Goal: Information Seeking & Learning: Learn about a topic

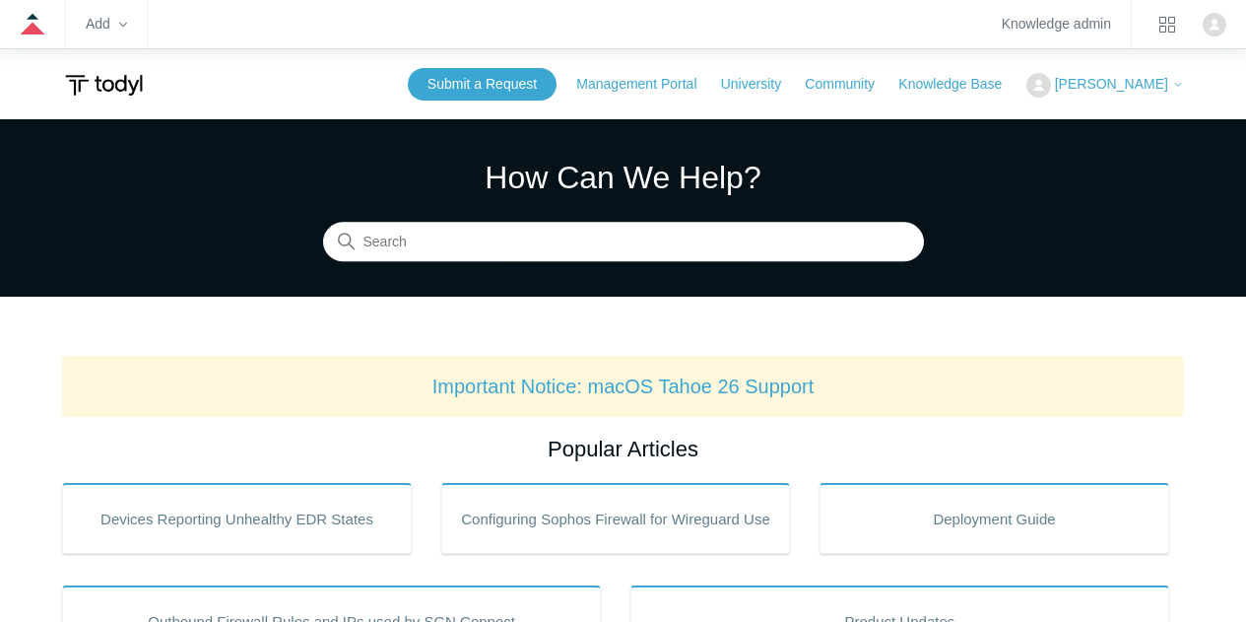
click at [561, 218] on div "How Can We Help? Search" at bounding box center [623, 207] width 601 height 107
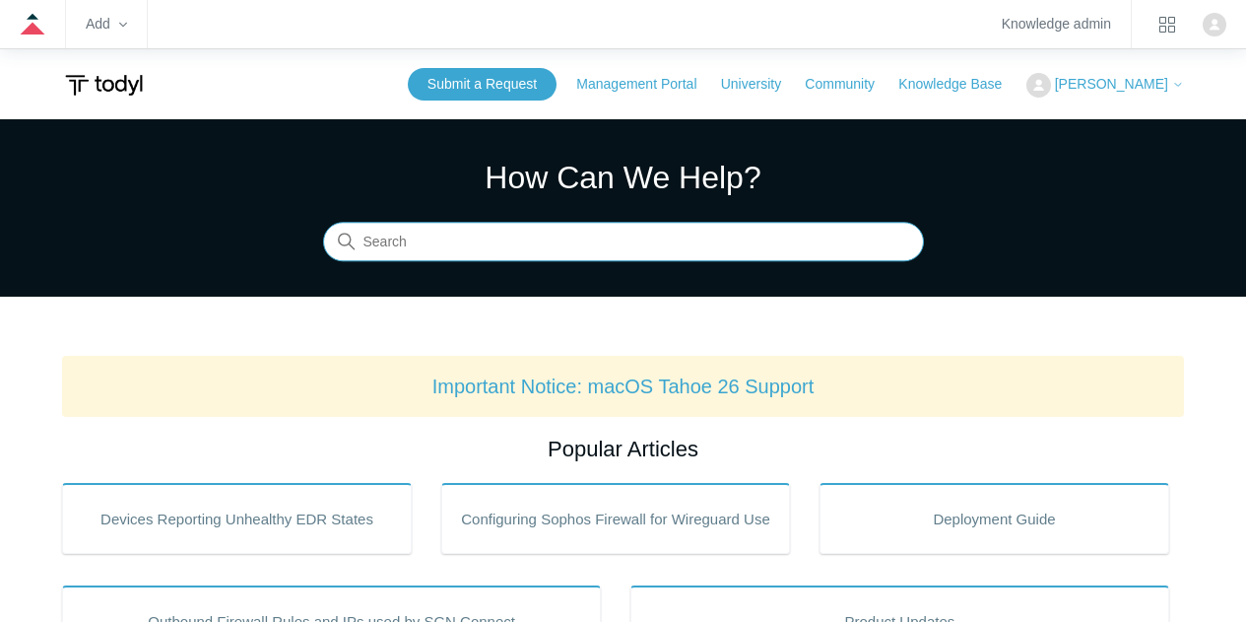
click at [502, 261] on input "Search" at bounding box center [623, 242] width 601 height 39
type input "azure"
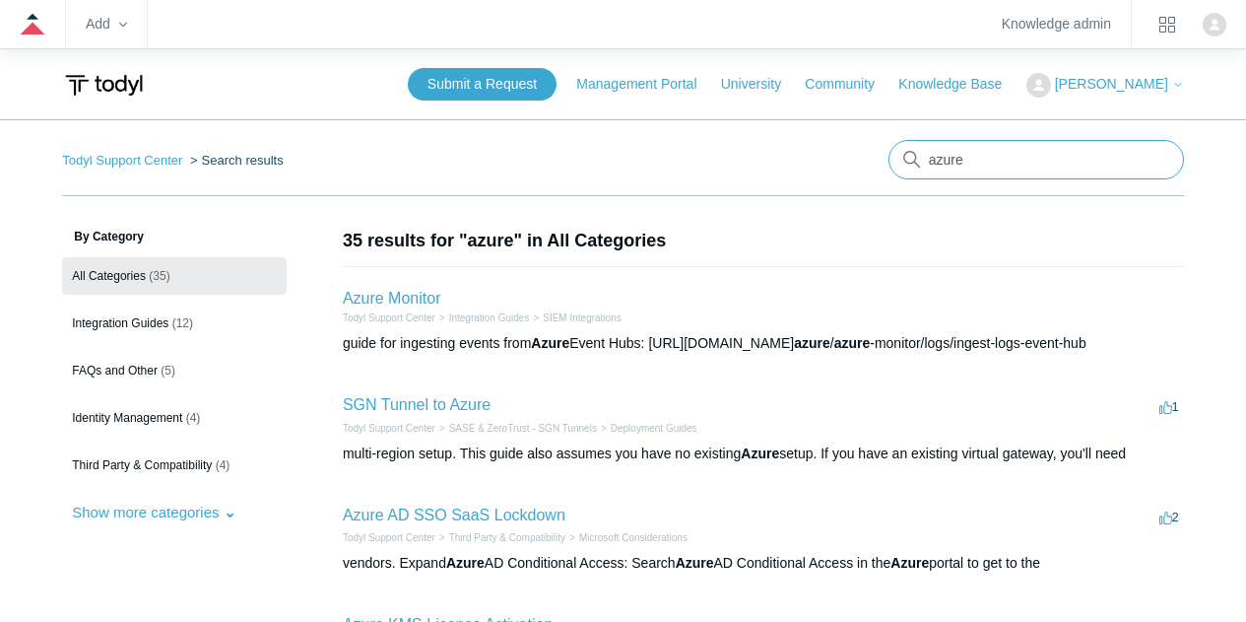
drag, startPoint x: 1003, startPoint y: 157, endPoint x: 846, endPoint y: 149, distance: 156.9
click at [846, 149] on nav "Todyl Support Center Search results There are no matching results in this help …" at bounding box center [623, 168] width 1122 height 56
type input "entra identity"
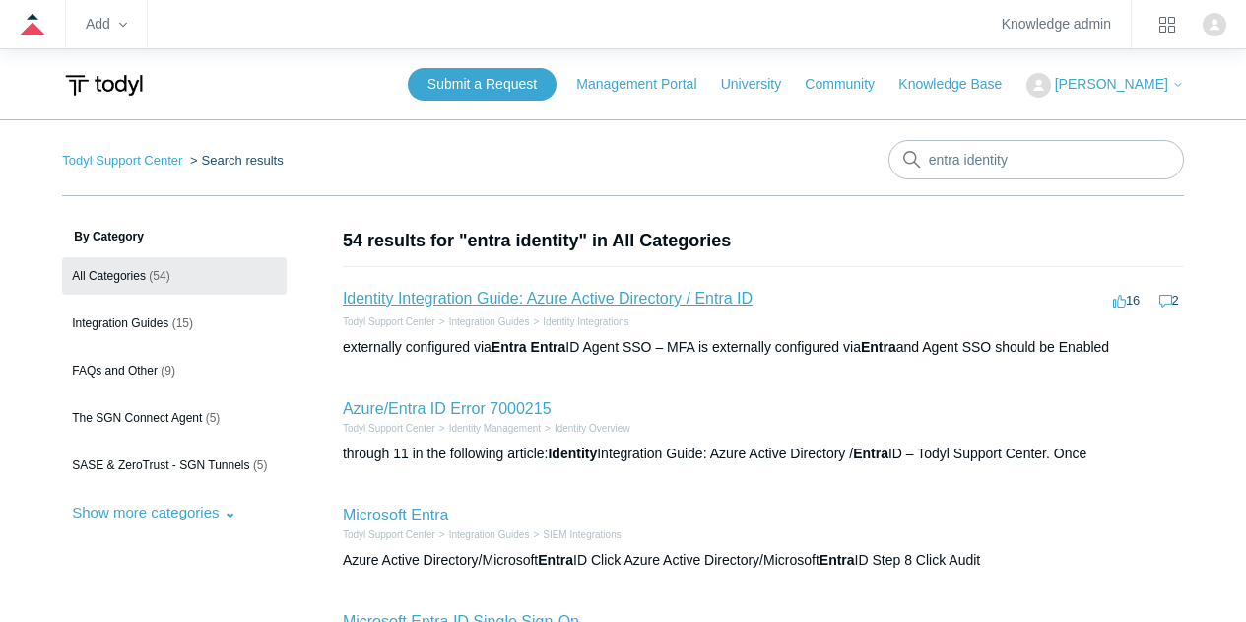
click at [507, 302] on link "Identity Integration Guide: Azure Active Directory / Entra ID" at bounding box center [548, 298] width 410 height 17
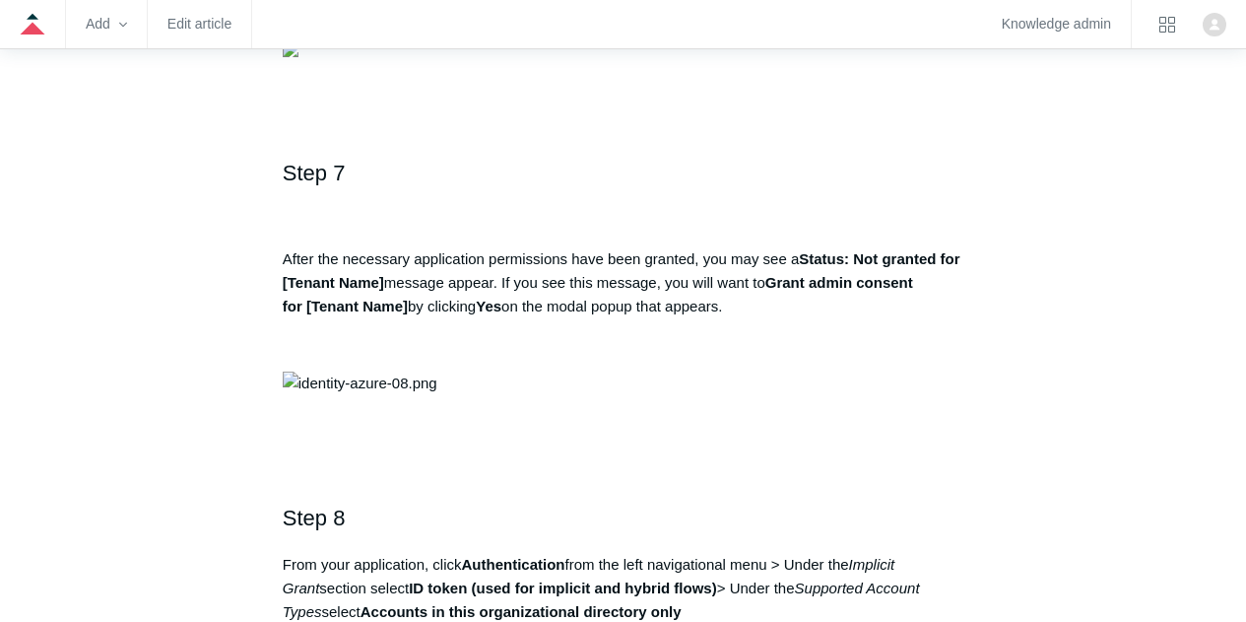
scroll to position [315, 0]
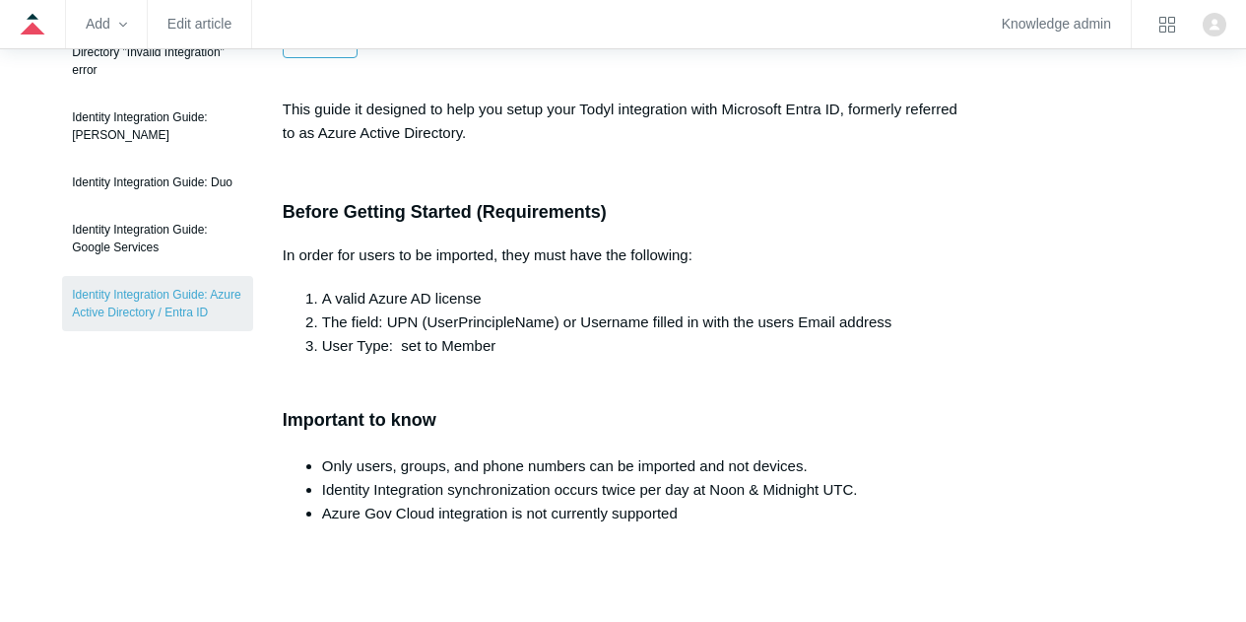
click at [897, 258] on p "In order for users to be imported, they must have the following:" at bounding box center [623, 255] width 681 height 24
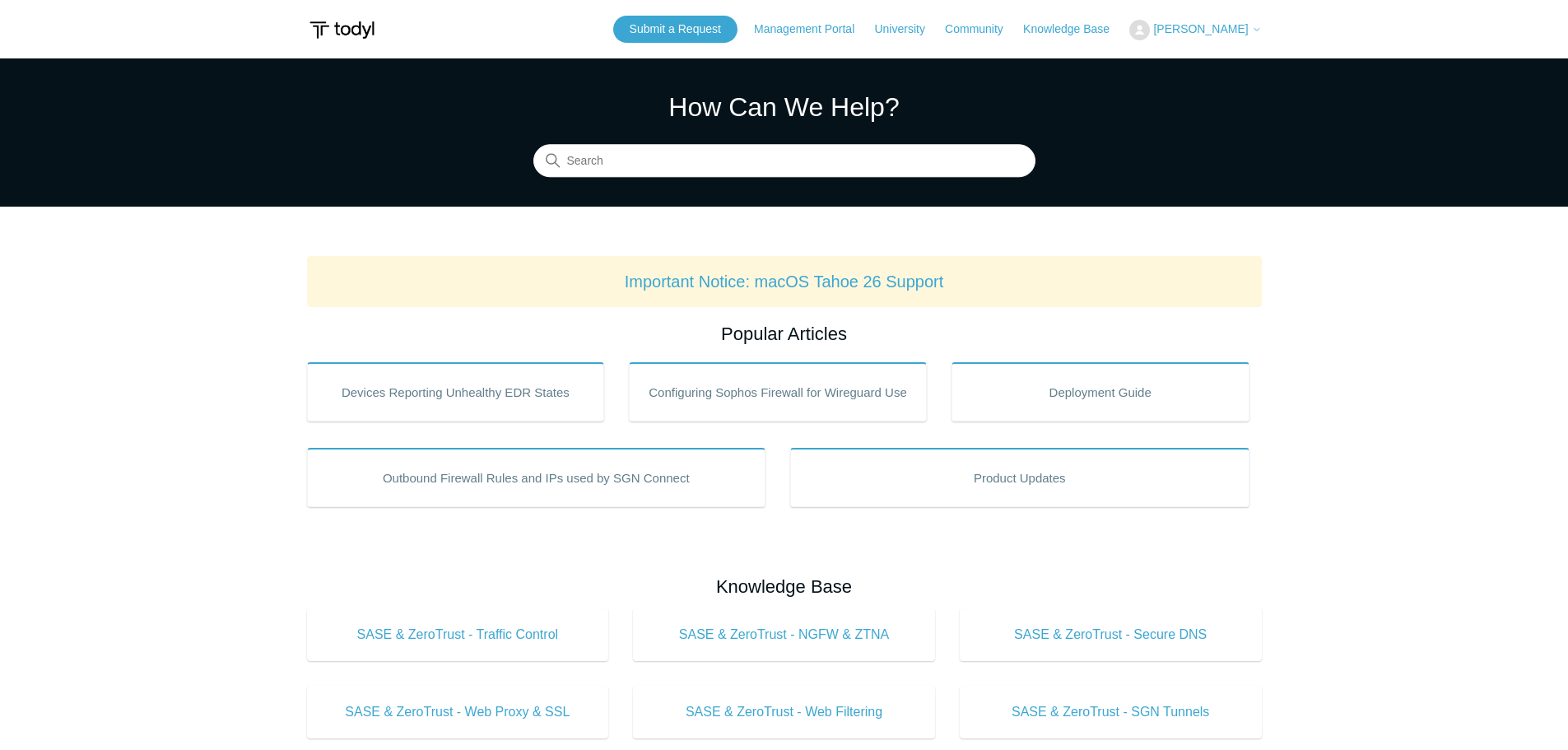
click at [632, 161] on input "Search" at bounding box center [784, 160] width 502 height 33
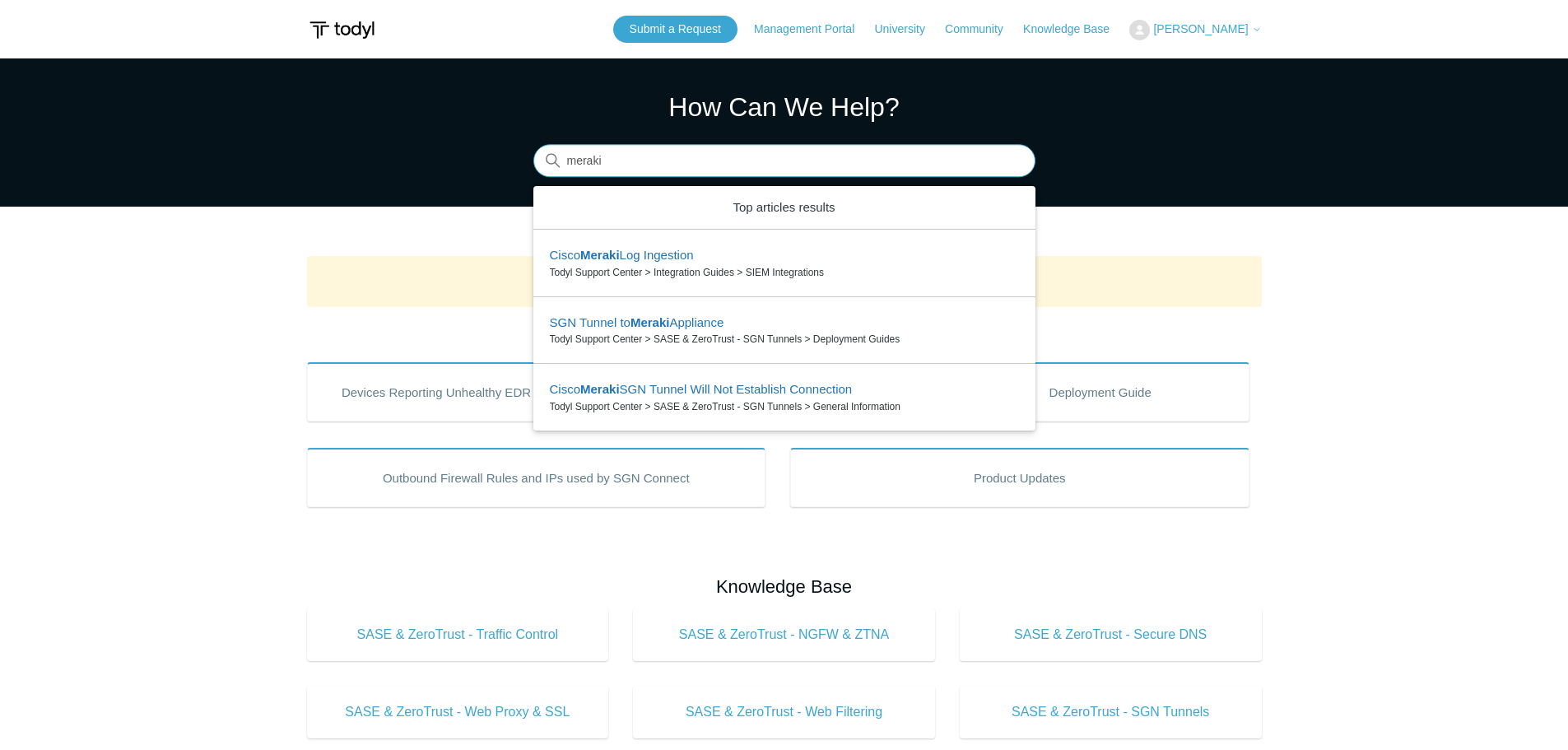
type input "meraki"
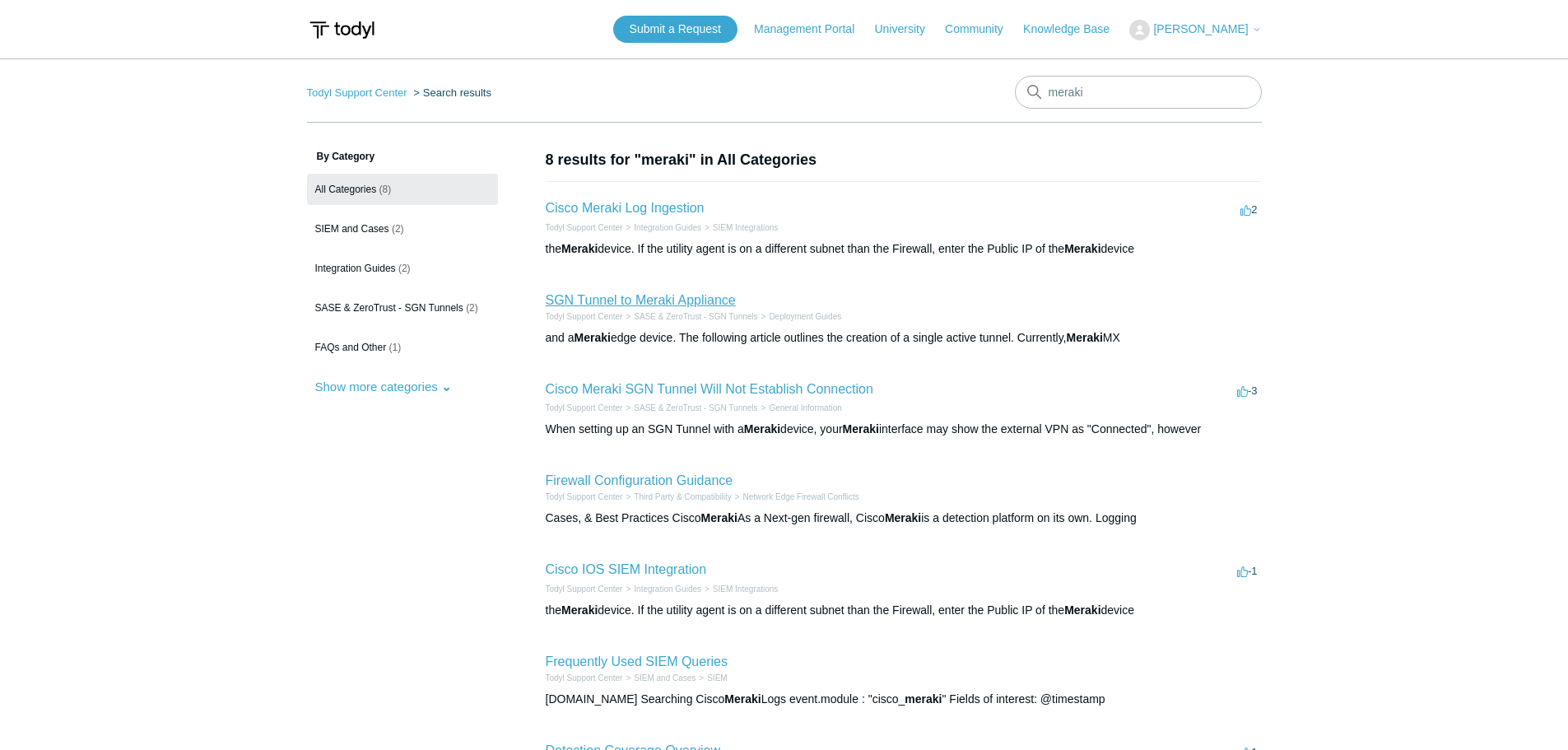
click at [657, 293] on link "SGN Tunnel to Meraki Appliance" at bounding box center [641, 300] width 190 height 14
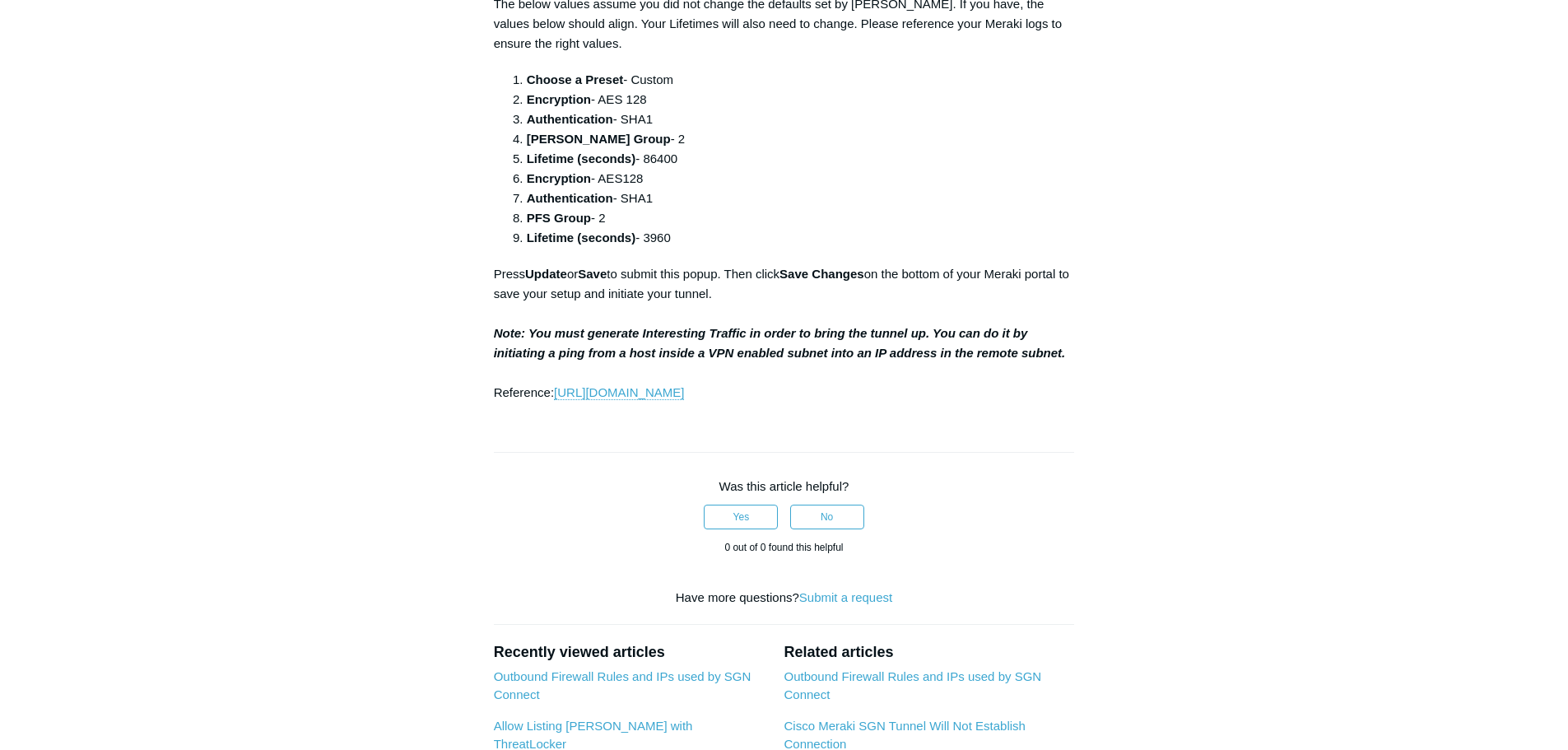
scroll to position [1728, 0]
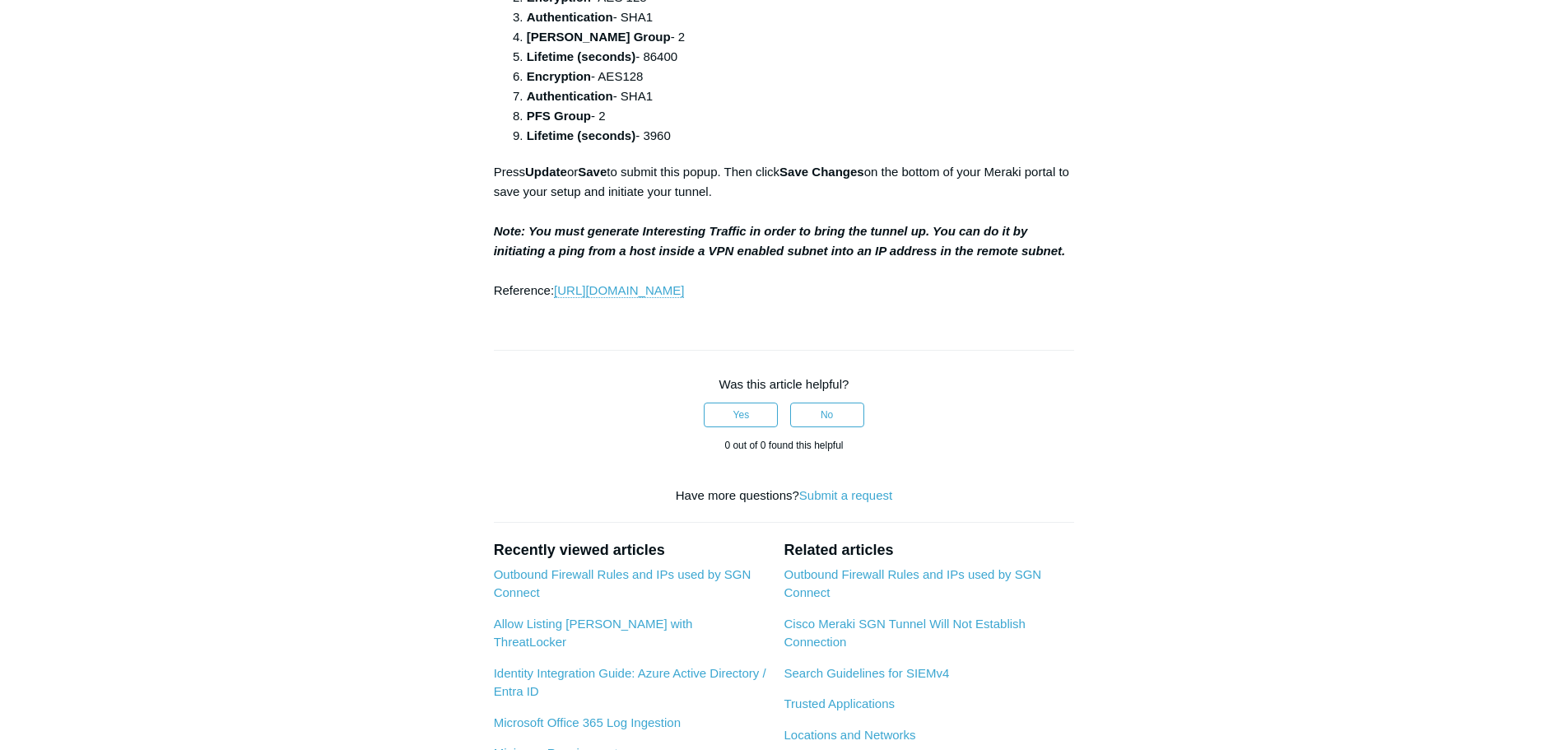
scroll to position [2140, 0]
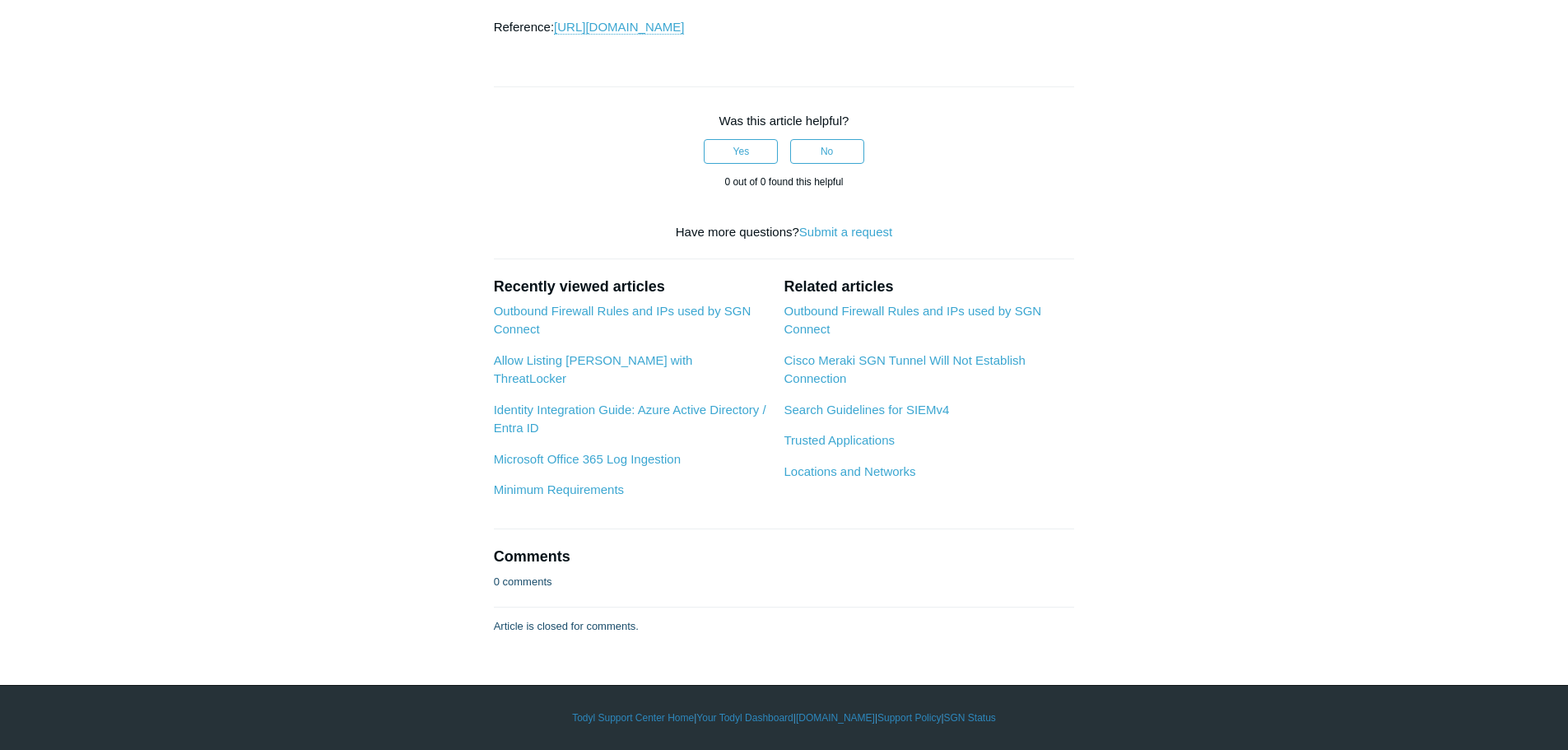
drag, startPoint x: 1187, startPoint y: 341, endPoint x: 1178, endPoint y: 338, distance: 9.5
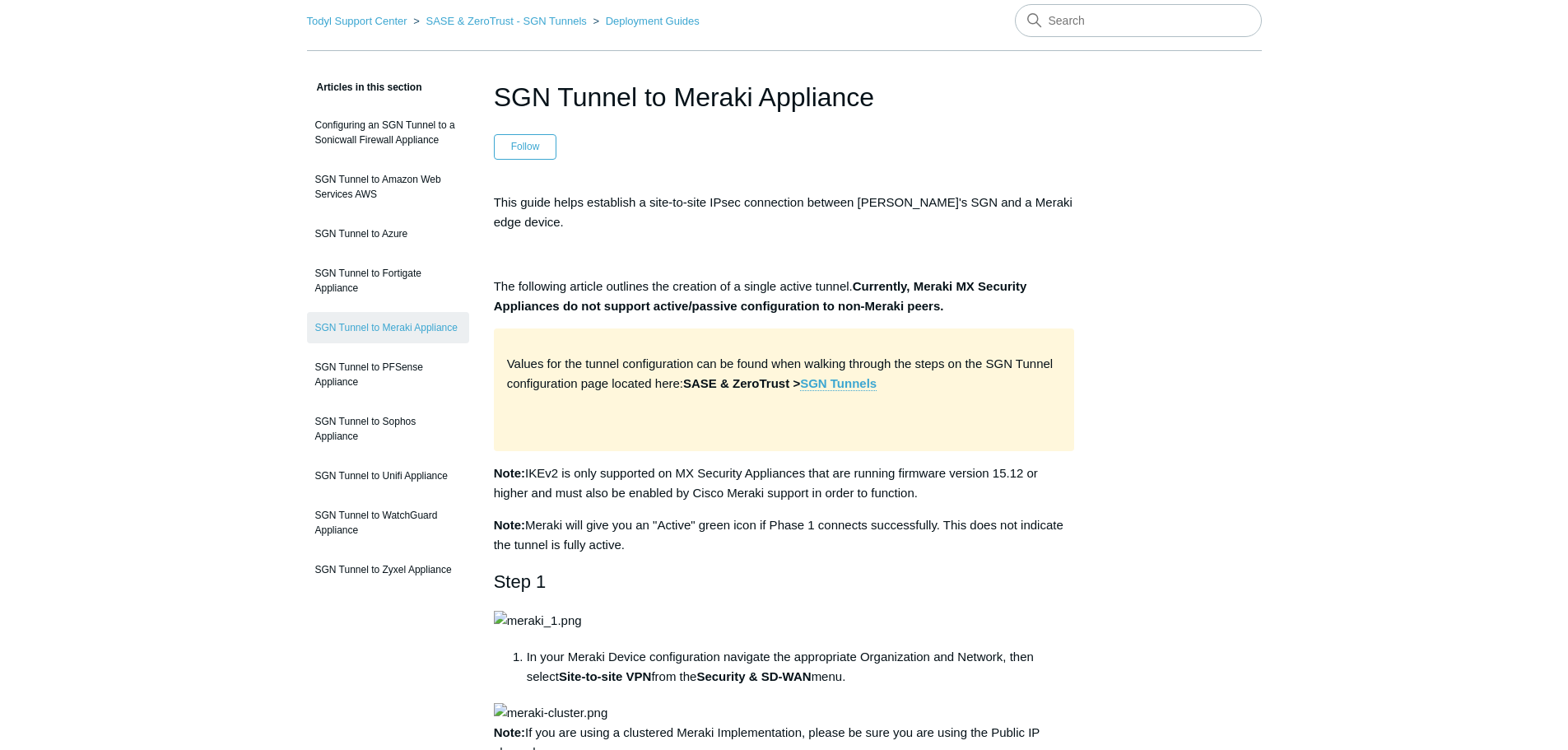
scroll to position [0, 0]
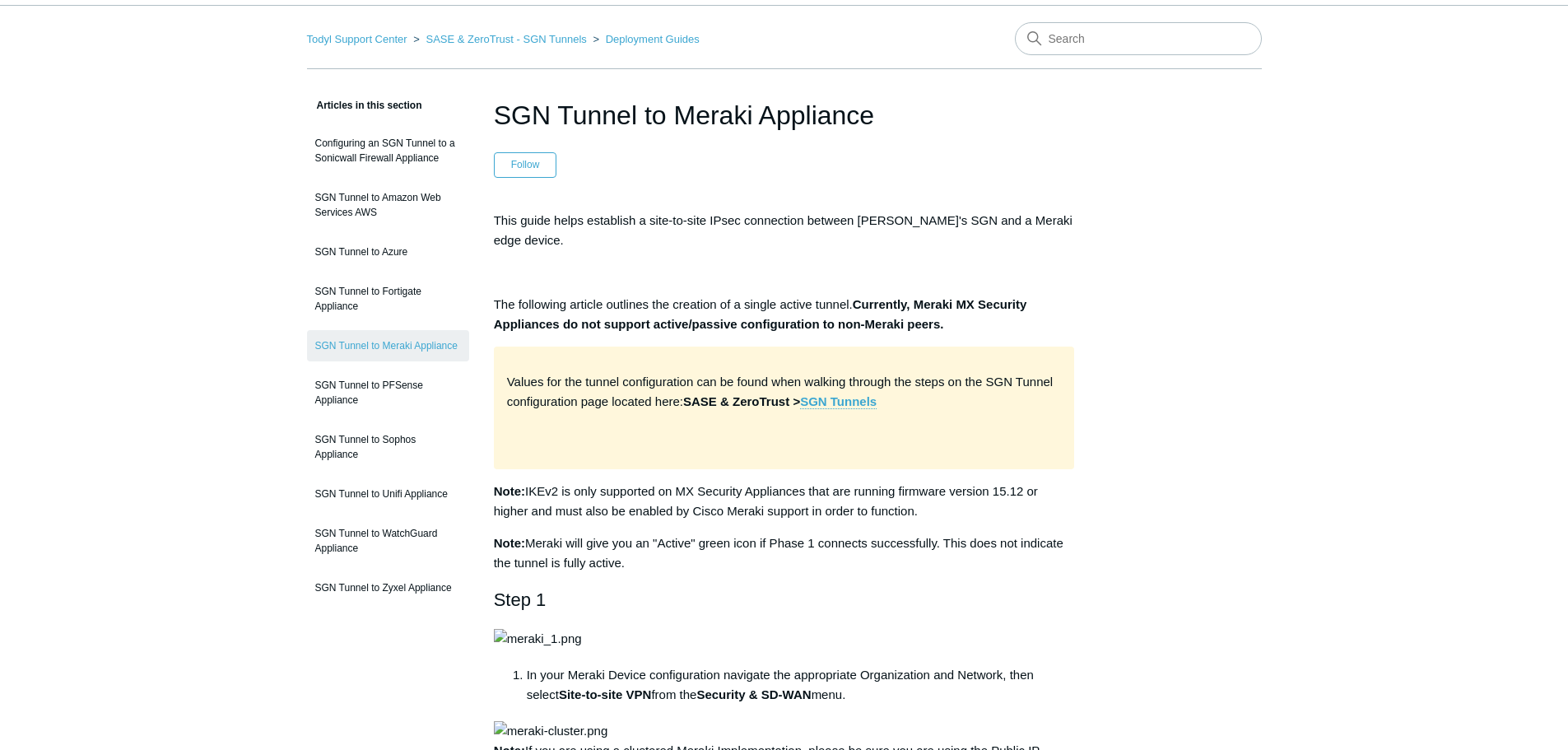
scroll to position [83, 0]
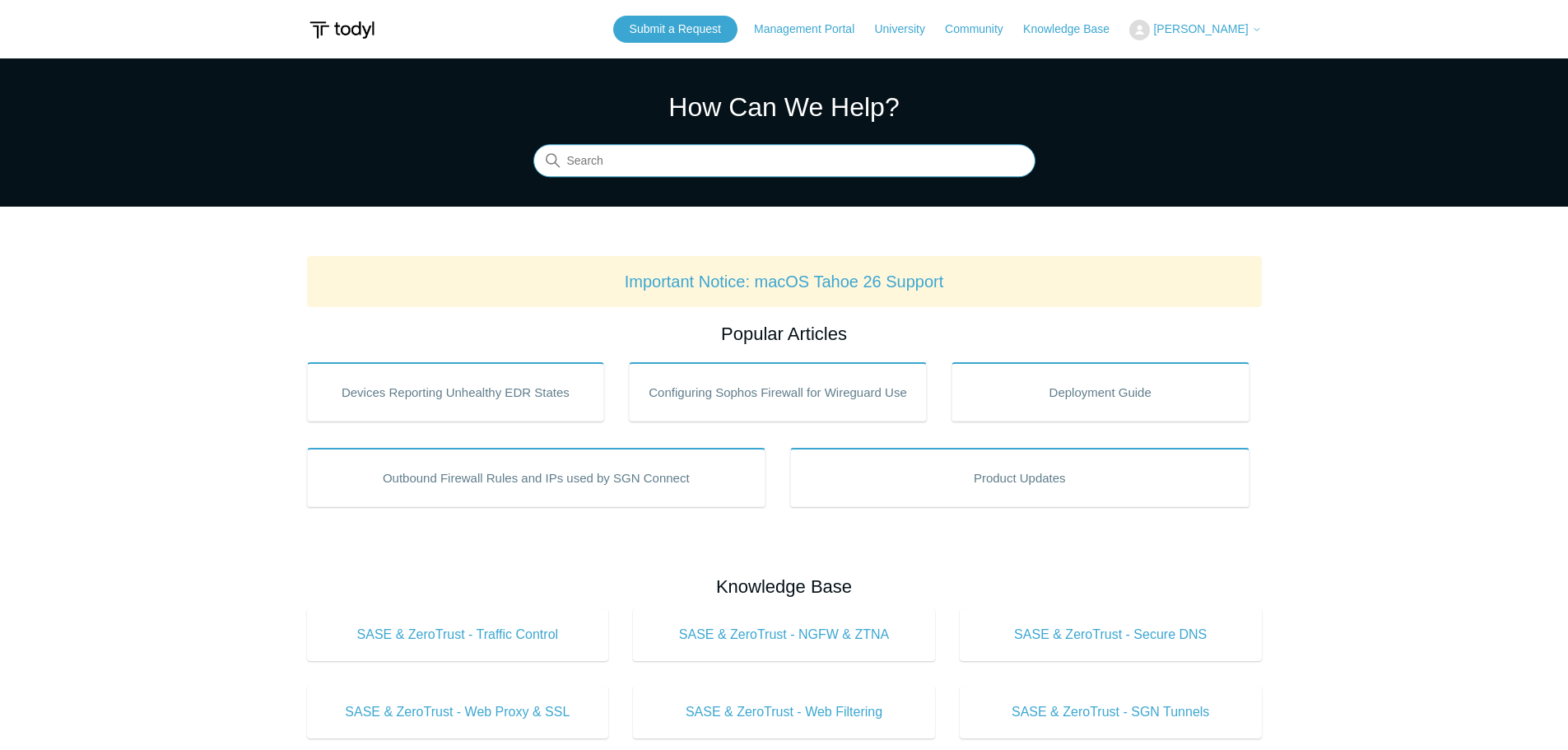
click at [652, 164] on input "Search" at bounding box center [784, 160] width 502 height 33
click at [673, 169] on input "threatlocker" at bounding box center [784, 160] width 502 height 33
click at [705, 169] on input "threatlocker" at bounding box center [784, 160] width 502 height 33
type input "threatlocker"
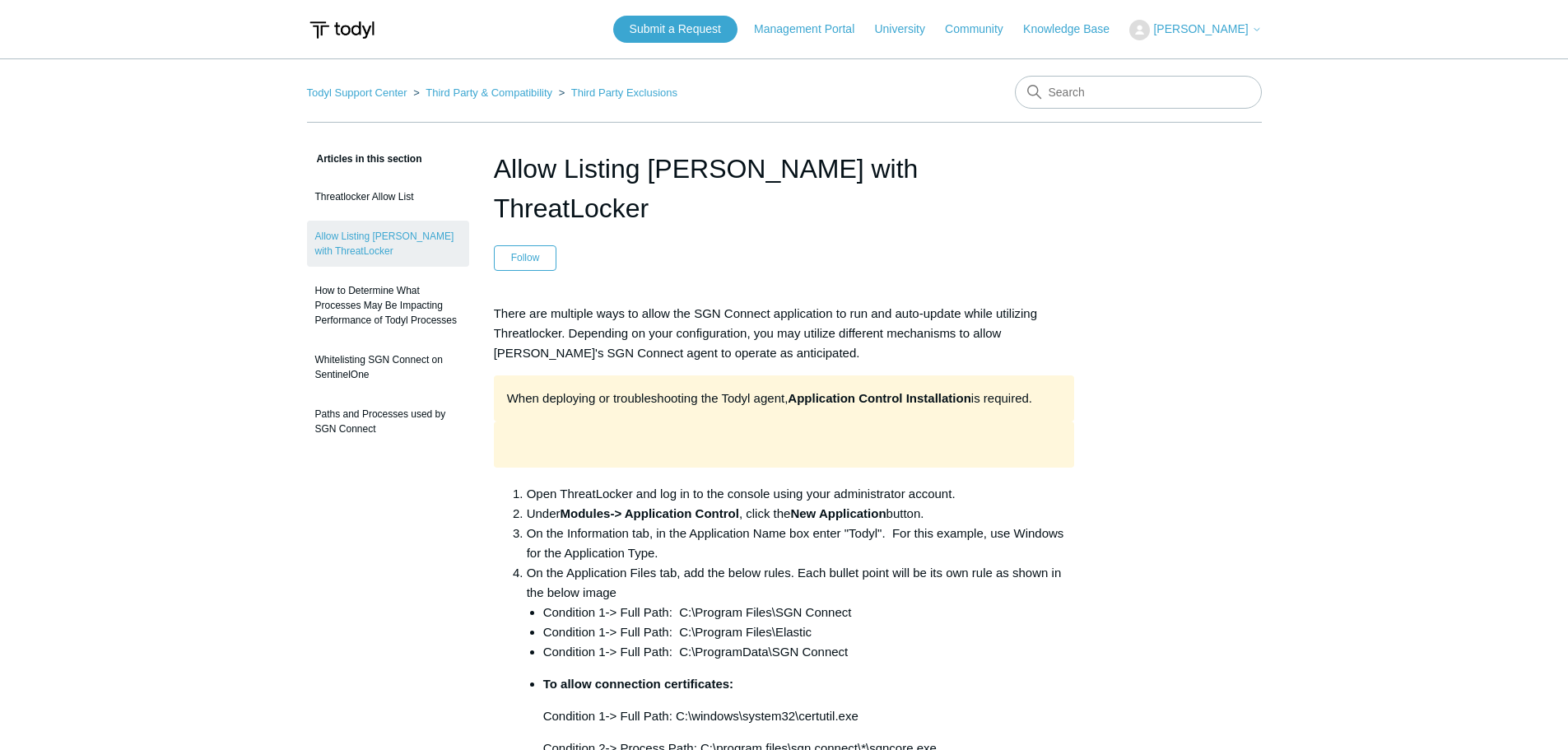
scroll to position [247, 0]
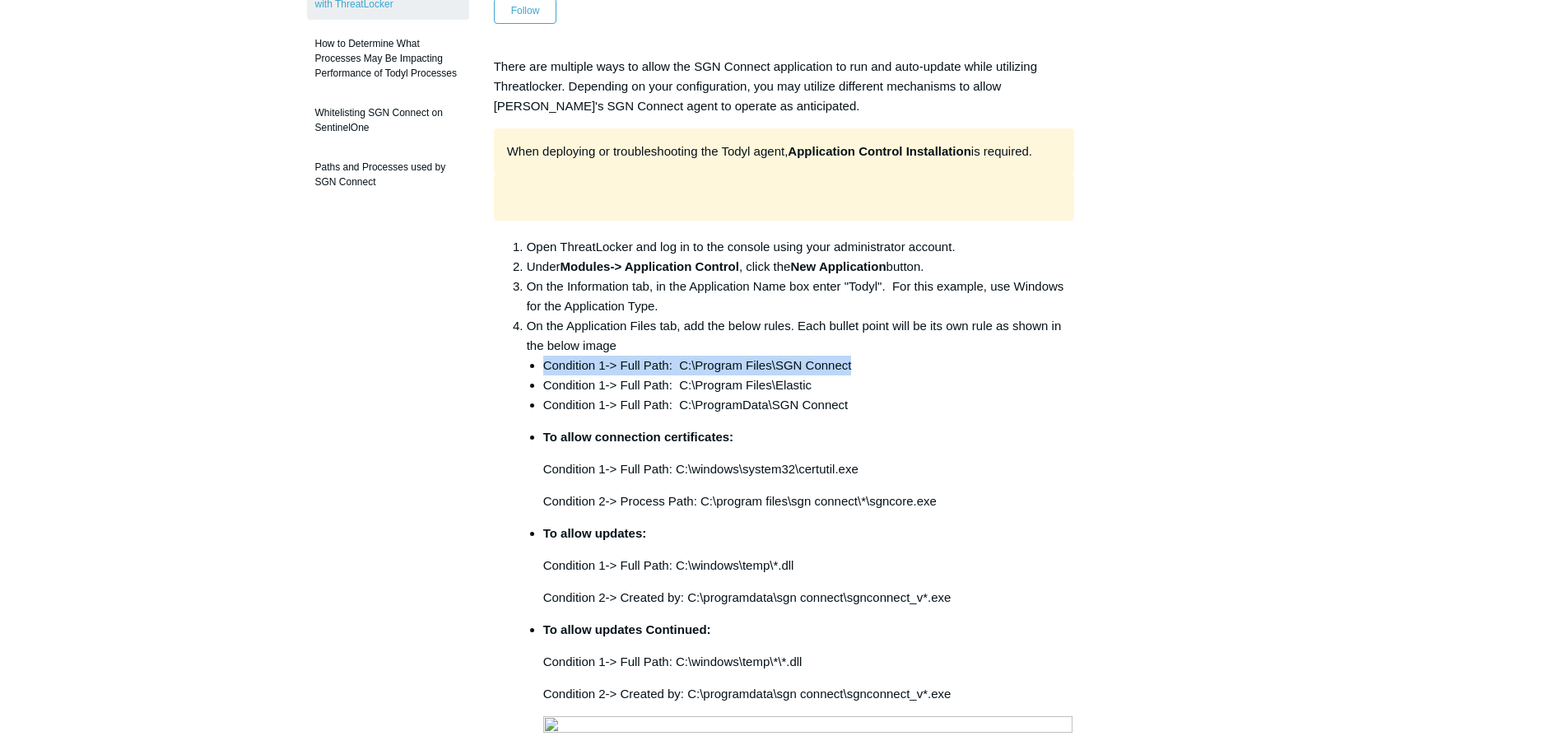
drag, startPoint x: 860, startPoint y: 322, endPoint x: 536, endPoint y: 323, distance: 324.0
click at [536, 356] on ul "Condition 1-> Full Path: C:\Program Files\SGN Connect Condition 1-> Full Path: …" at bounding box center [801, 756] width 548 height 800
copy li "Condition 1-> Full Path: C:\Program Files\SGN Connect"
click at [912, 375] on li "Condition 1-> Full Path: C:\Program Files\Elastic" at bounding box center [809, 385] width 532 height 20
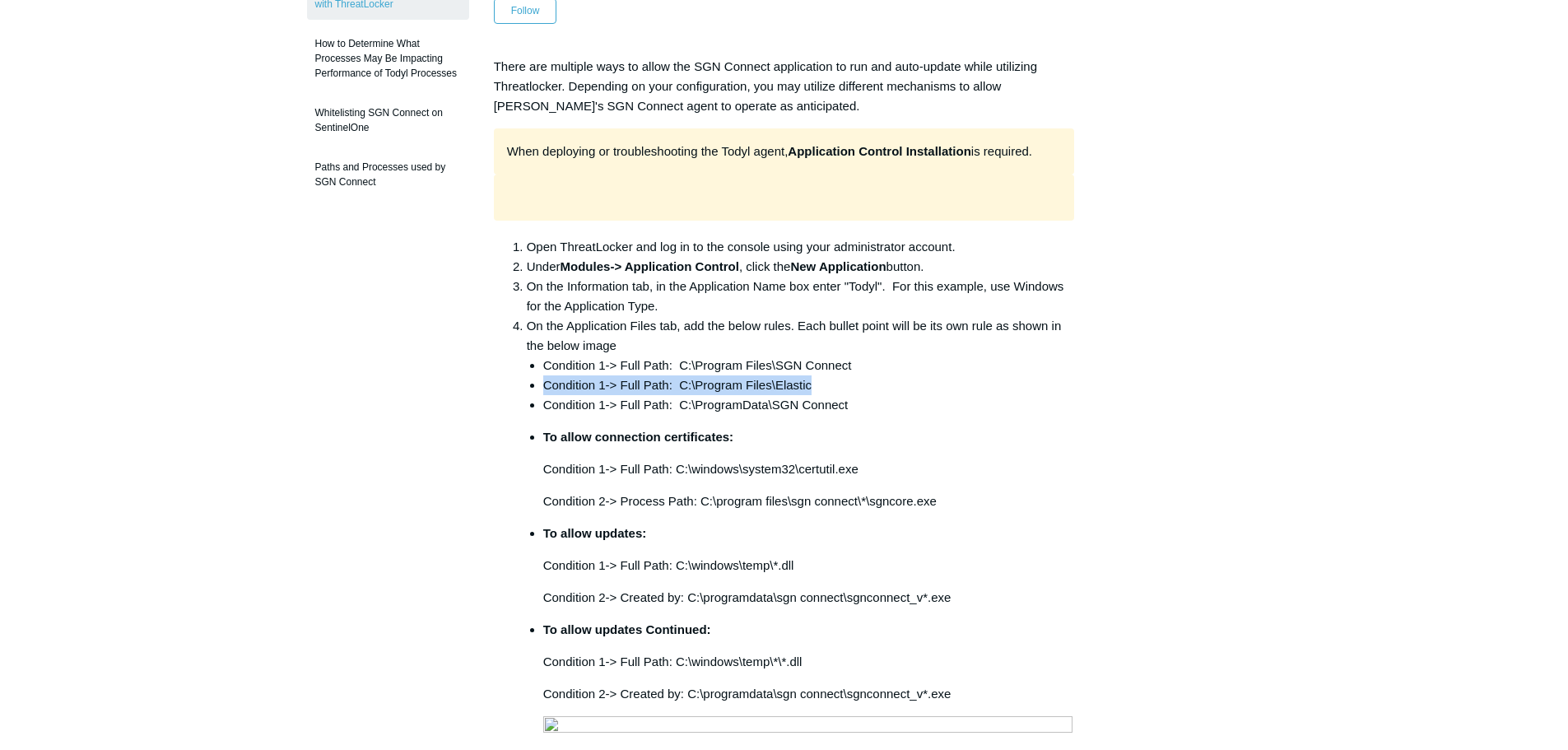
drag, startPoint x: 814, startPoint y: 345, endPoint x: 541, endPoint y: 346, distance: 273.0
click at [541, 356] on ul "Condition 1-> Full Path: C:\Program Files\SGN Connect Condition 1-> Full Path: …" at bounding box center [801, 756] width 548 height 800
copy li "Condition 1-> Full Path: C:\Program Files\Elastic"
drag, startPoint x: 890, startPoint y: 362, endPoint x: 859, endPoint y: 366, distance: 31.3
click at [890, 395] on li "Condition 1-> Full Path: C:\ProgramData\SGN Connect" at bounding box center [809, 405] width 532 height 20
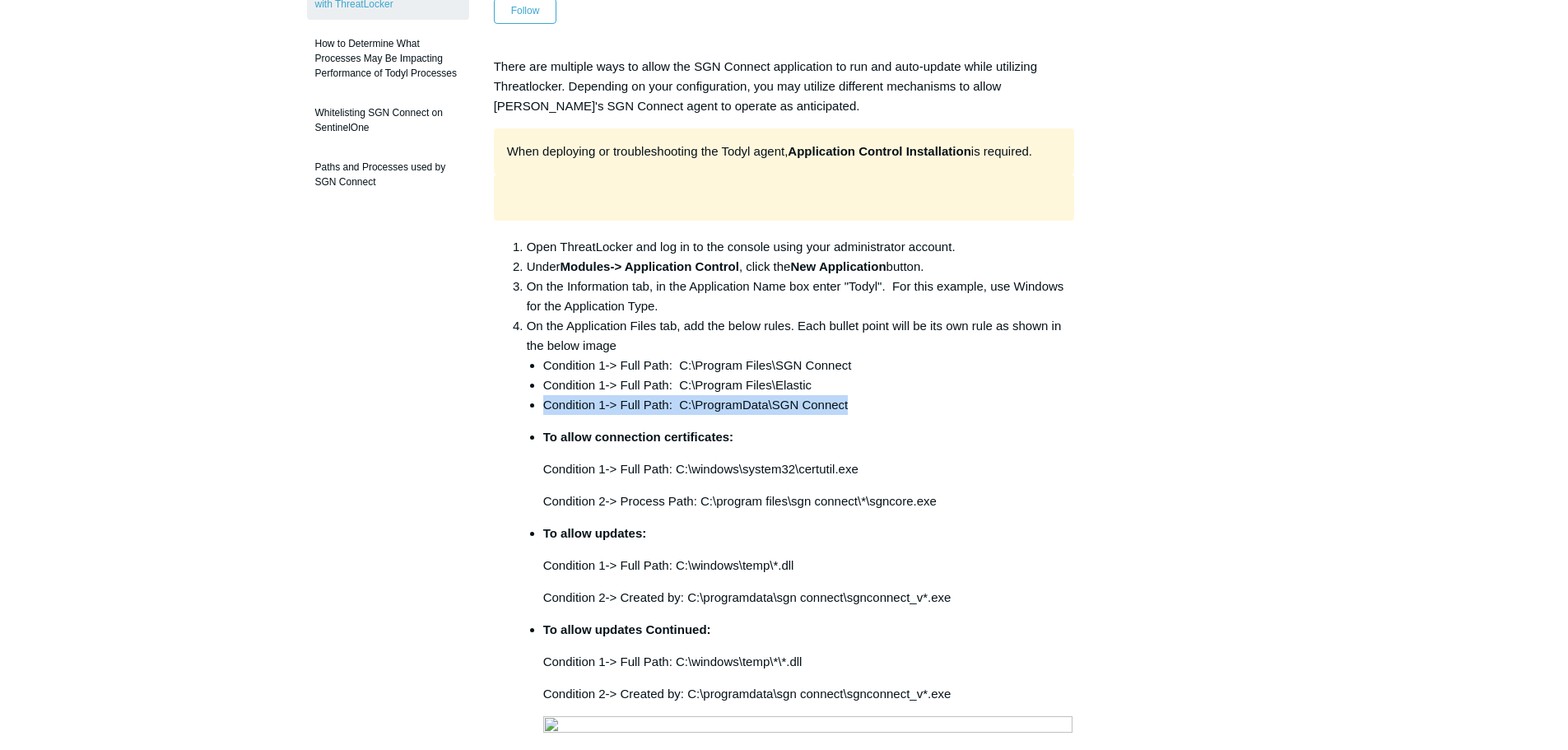
drag, startPoint x: 851, startPoint y: 362, endPoint x: 546, endPoint y: 368, distance: 305.1
click at [546, 395] on li "Condition 1-> Full Path: C:\ProgramData\SGN Connect" at bounding box center [809, 405] width 532 height 20
copy li "Condition 1-> Full Path: C:\ProgramData\SGN Connect"
click at [1052, 375] on li "Condition 1-> Full Path: C:\Program Files\Elastic" at bounding box center [809, 385] width 532 height 20
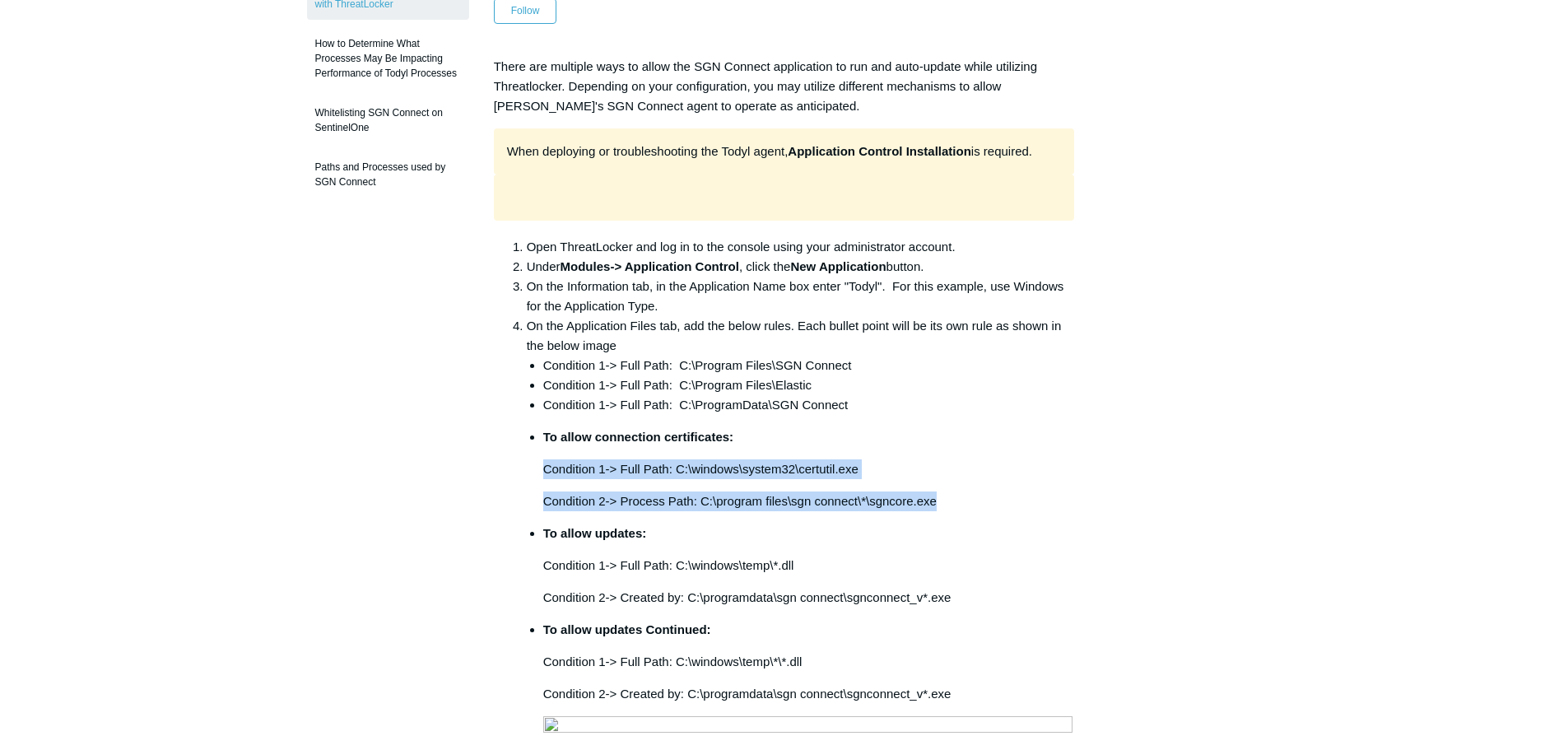
drag, startPoint x: 945, startPoint y: 461, endPoint x: 534, endPoint y: 428, distance: 412.3
click at [534, 428] on ul "Condition 1-> Full Path: C:\Program Files\SGN Connect Condition 1-> Full Path: …" at bounding box center [801, 756] width 548 height 800
copy li "Condition 1-> Full Path: C:\windows\system32\certutil.exe Condition 2-> Process…"
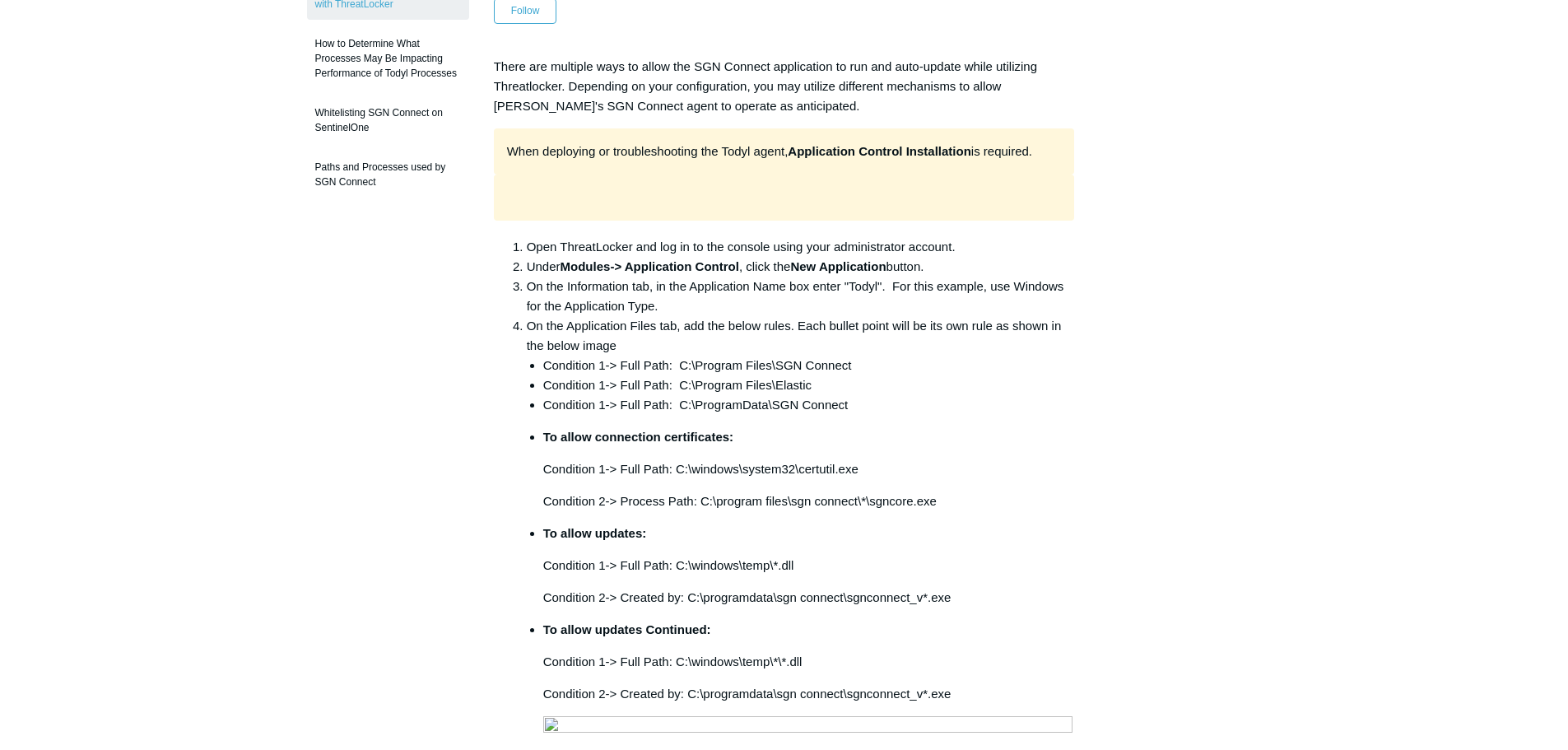
drag, startPoint x: 864, startPoint y: 540, endPoint x: 946, endPoint y: 558, distance: 84.0
click at [864, 540] on li "To allow updates: Condition 1-> Full Path: C:\windows\temp\*.dll Condition 2-> …" at bounding box center [809, 565] width 532 height 84
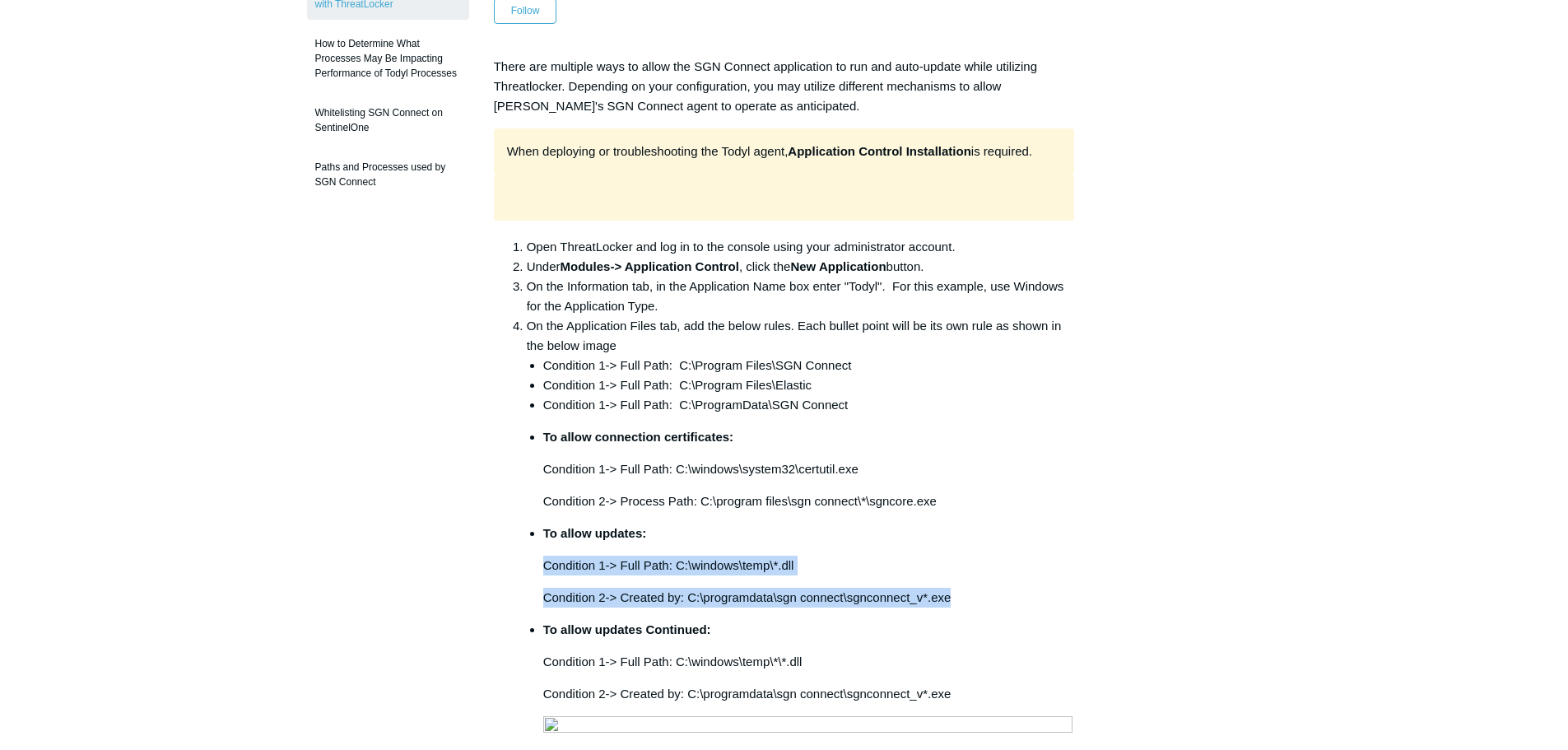
drag, startPoint x: 967, startPoint y: 557, endPoint x: 539, endPoint y: 525, distance: 429.2
click at [539, 525] on ul "Condition 1-> Full Path: C:\Program Files\SGN Connect Condition 1-> Full Path: …" at bounding box center [801, 756] width 548 height 800
copy li "Condition 1-> Full Path: C:\windows\temp\*.dll Condition 2-> Created by: C:\pro…"
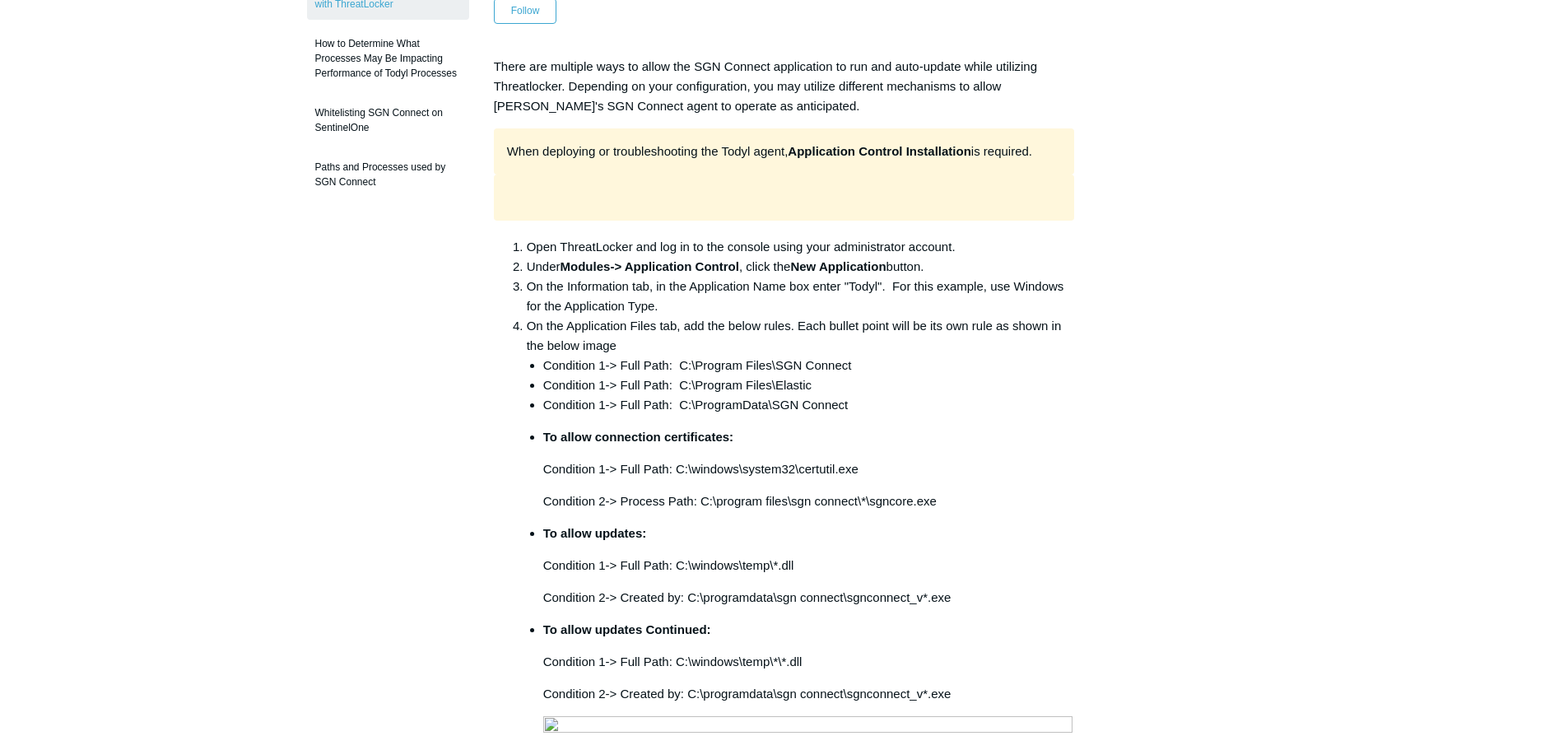
drag, startPoint x: 1066, startPoint y: 482, endPoint x: 1056, endPoint y: 489, distance: 12.2
click at [1063, 482] on ul "Condition 1-> Full Path: C:\Program Files\SGN Connect Condition 1-> Full Path: …" at bounding box center [801, 756] width 548 height 800
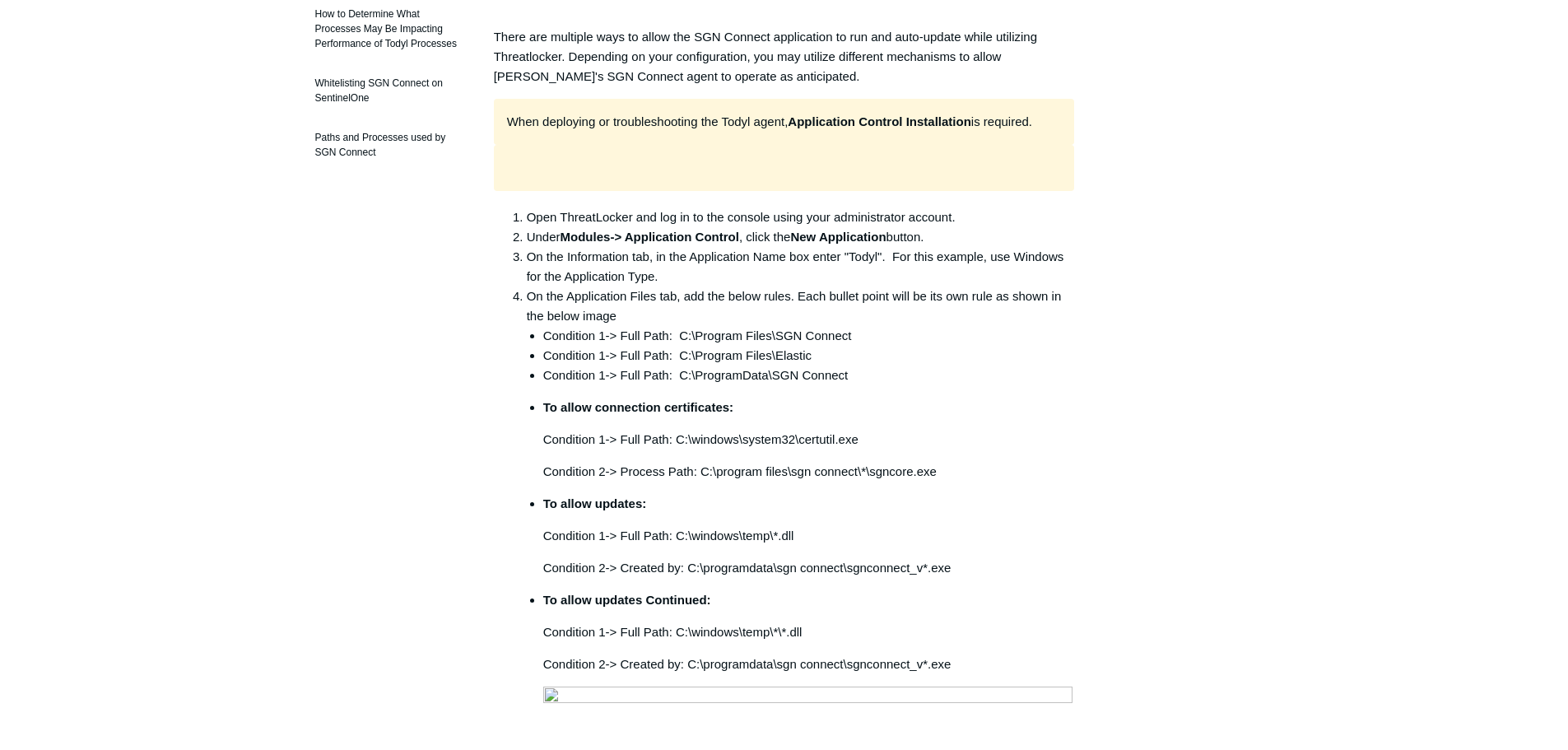
scroll to position [329, 0]
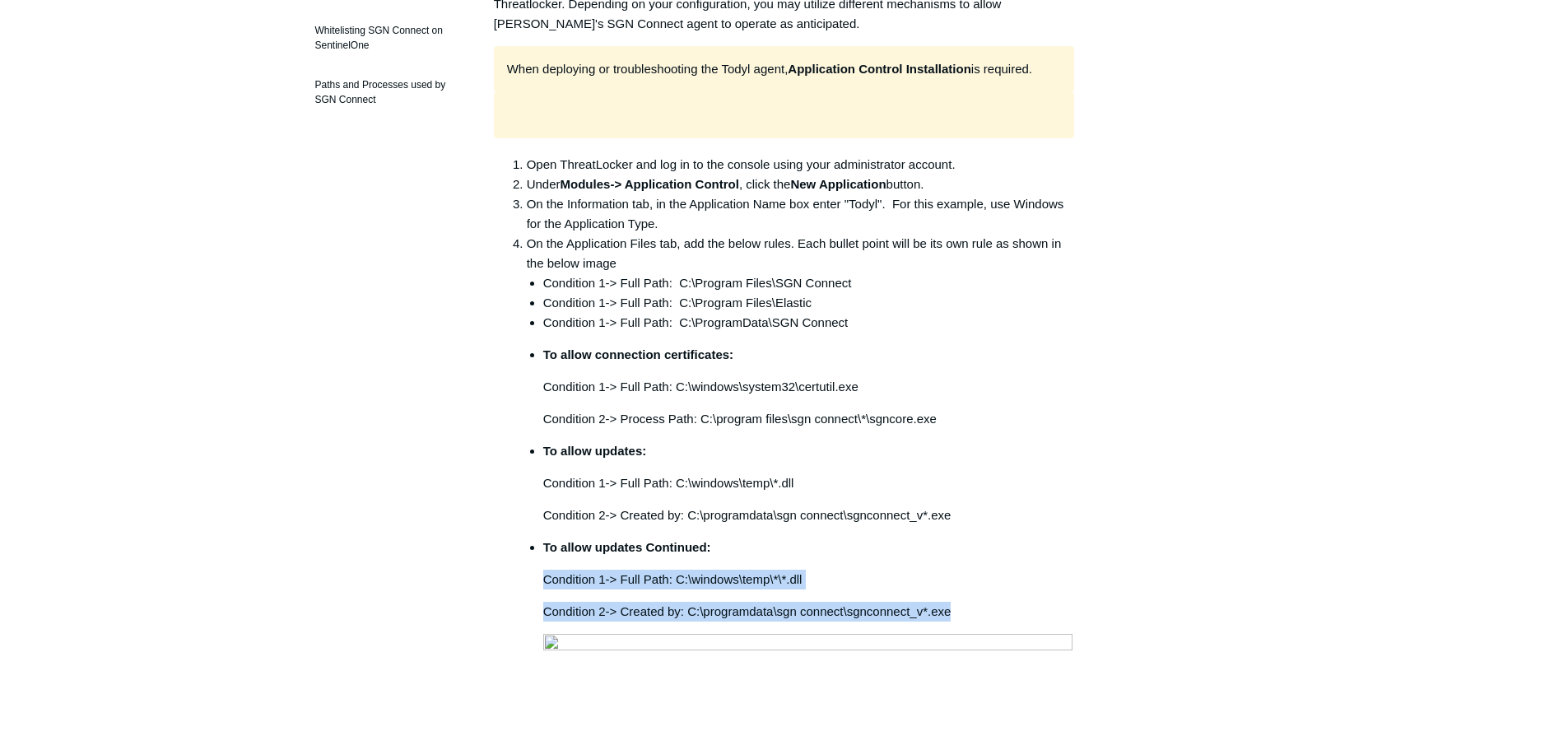
drag, startPoint x: 954, startPoint y: 576, endPoint x: 540, endPoint y: 534, distance: 416.1
click at [540, 534] on ul "Condition 1-> Full Path: C:\Program Files\SGN Connect Condition 1-> Full Path: …" at bounding box center [801, 673] width 548 height 800
copy li "Condition 1-> Full Path: C:\windows\temp\*\*.dll Condition 2-> Created by: C:\p…"
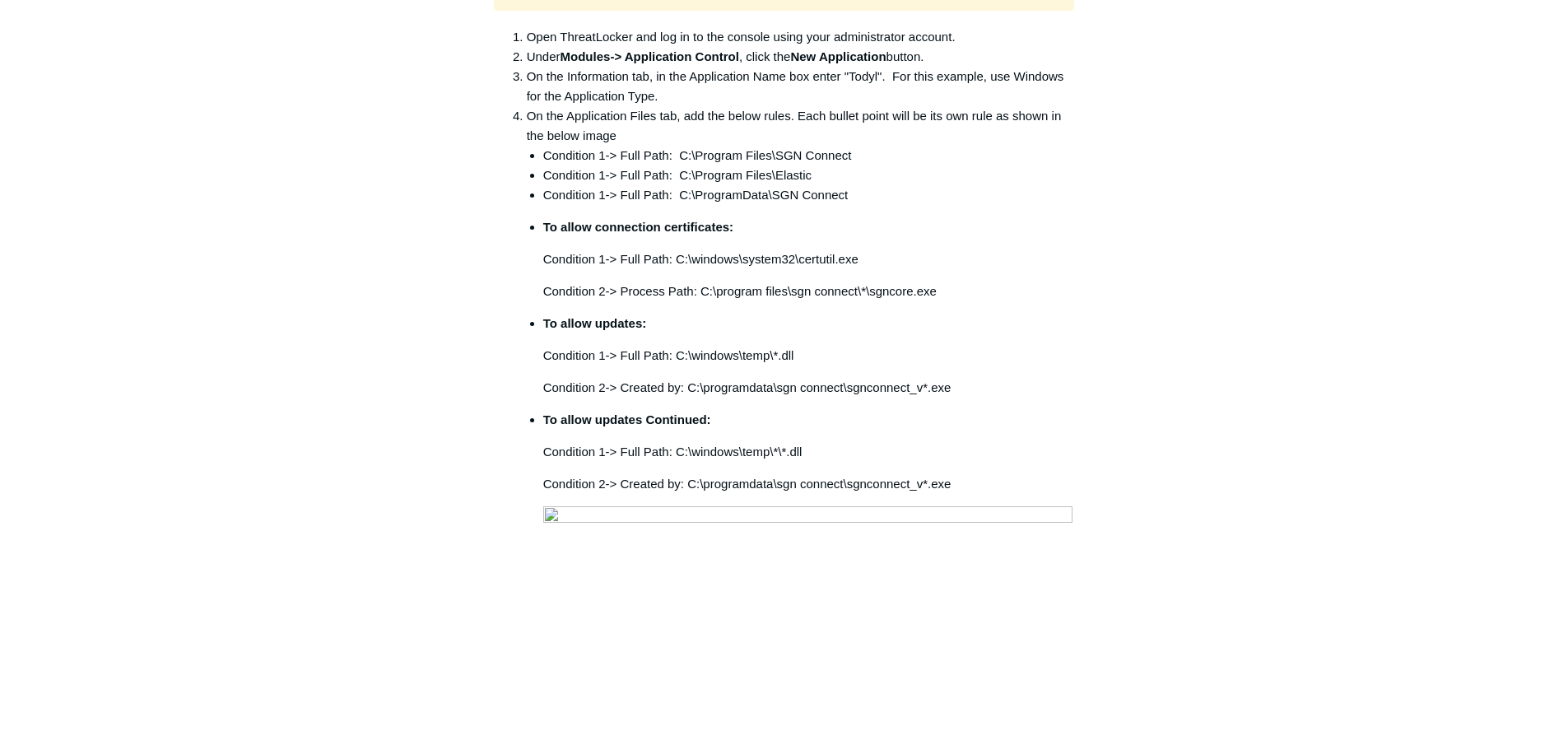
scroll to position [905, 0]
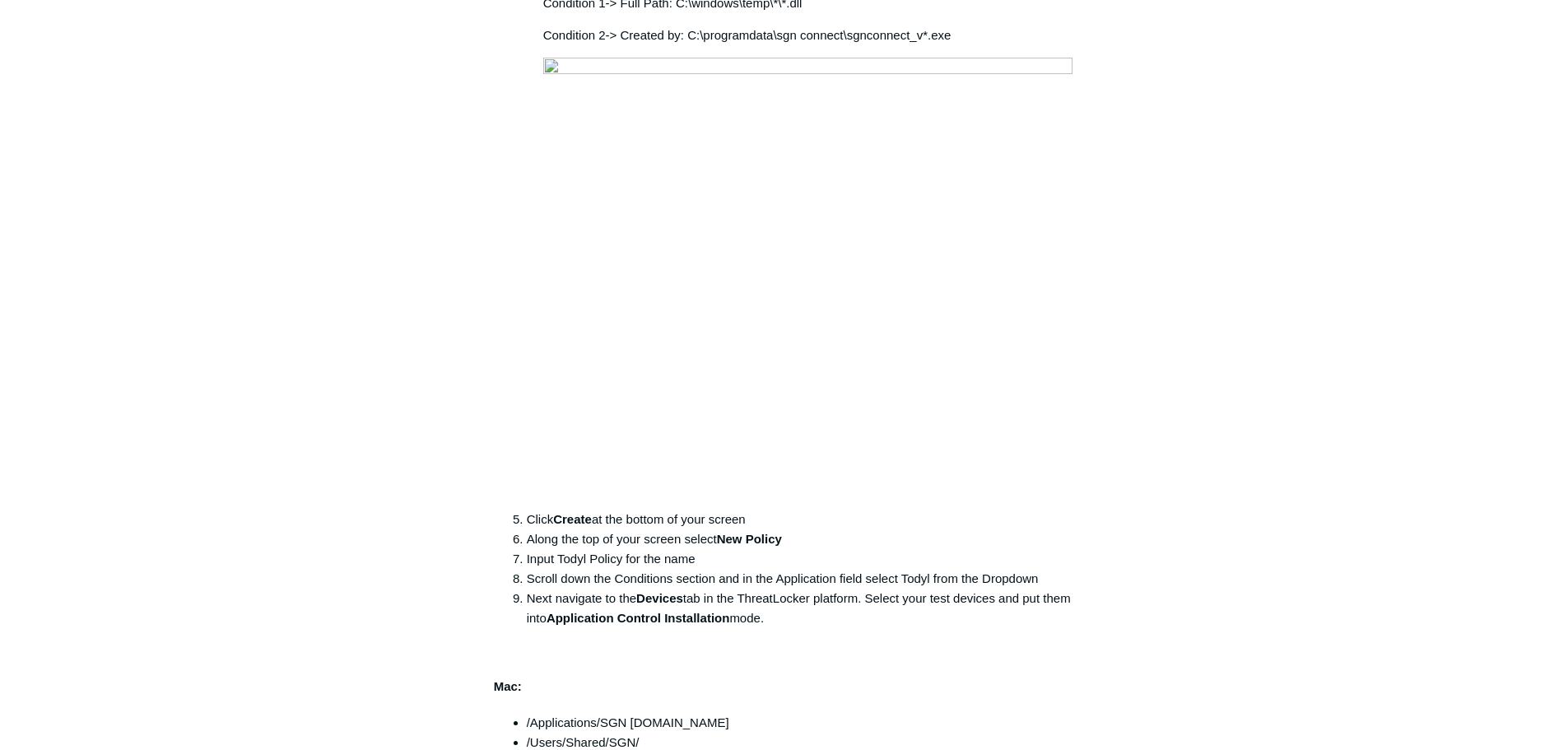
click at [1398, 228] on main "Todyl Support Center Third Party & Compatibility Third Party Exclusions Article…" at bounding box center [784, 552] width 1568 height 2798
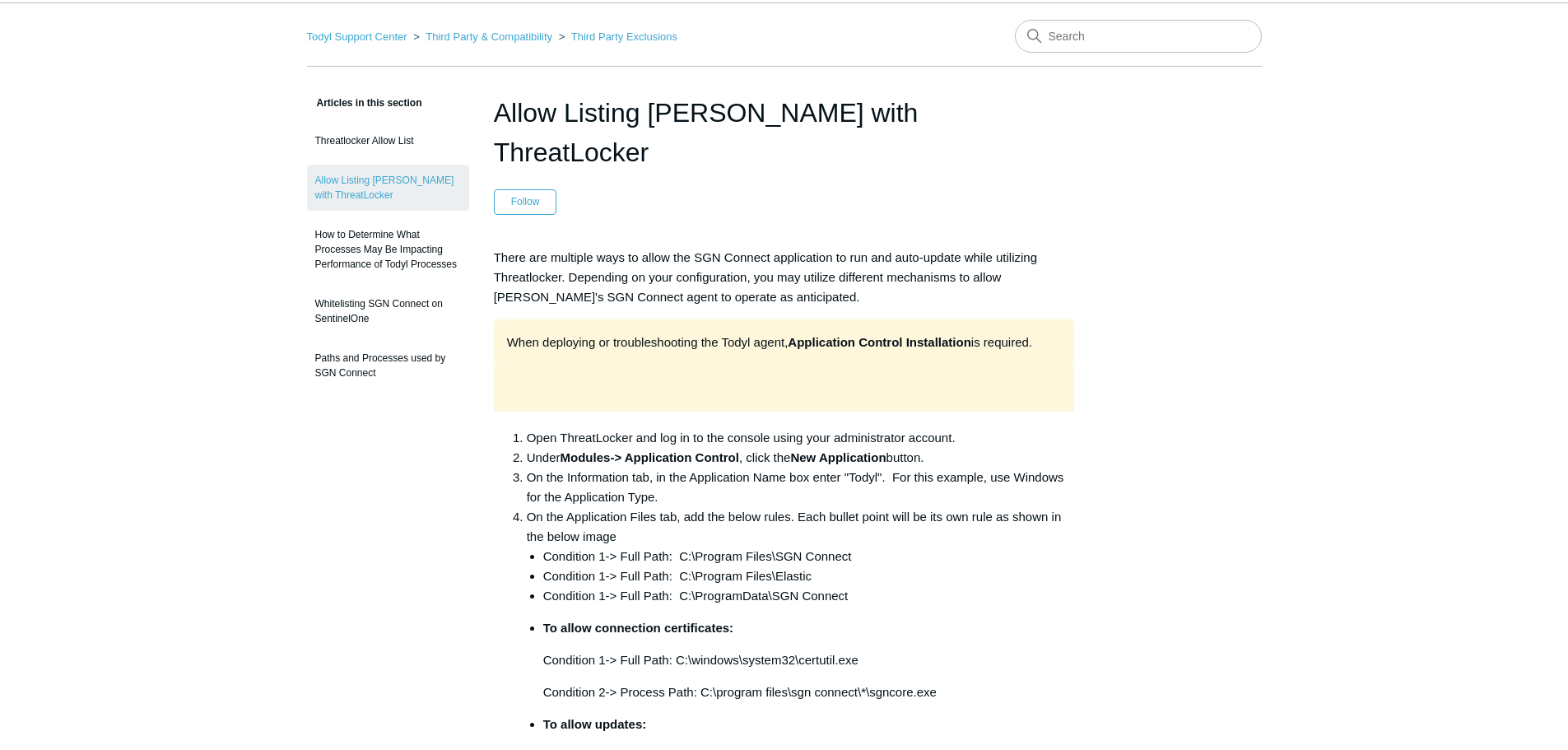
scroll to position [0, 0]
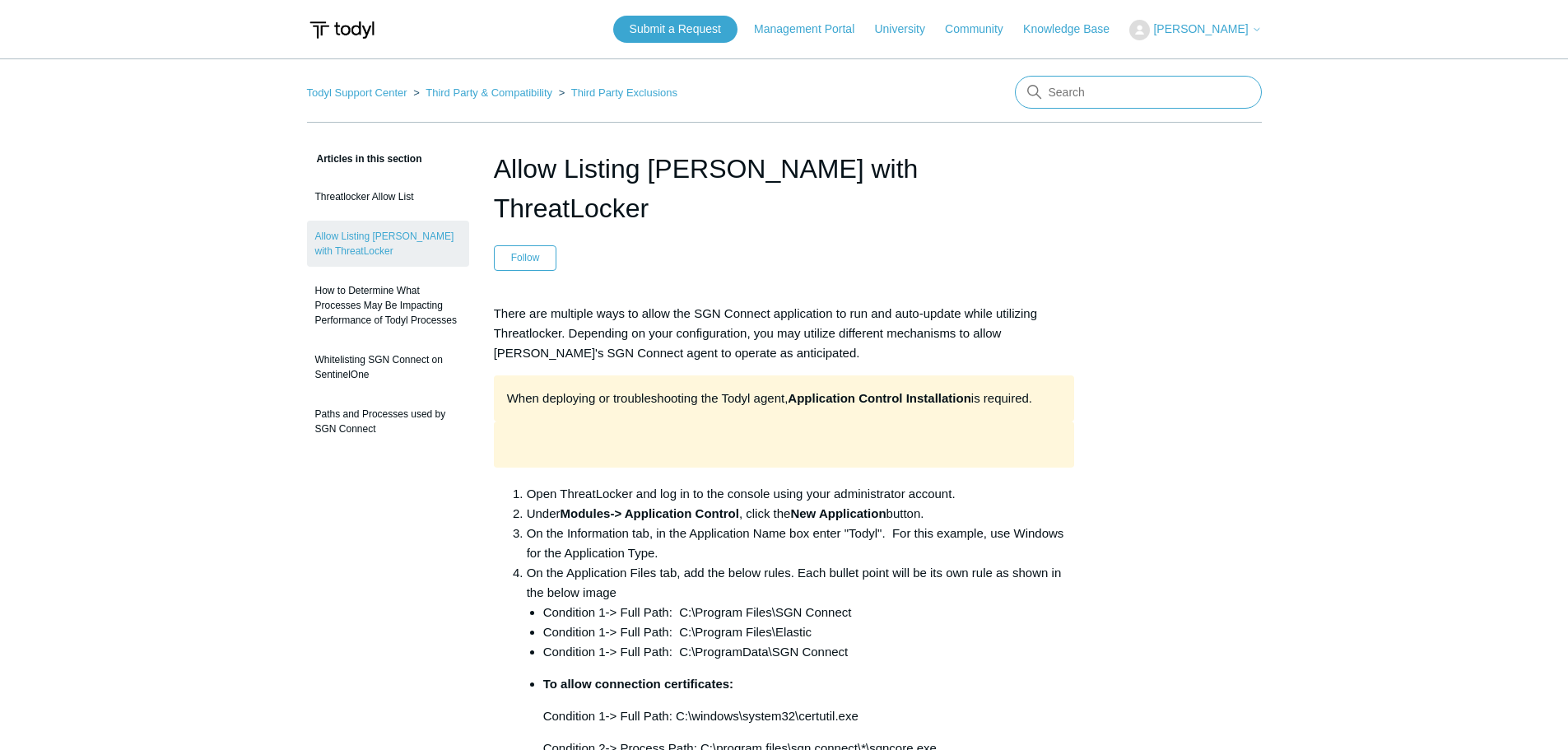
drag, startPoint x: 1090, startPoint y: 95, endPoint x: 1080, endPoint y: 89, distance: 11.7
click at [1090, 95] on input "Search" at bounding box center [1139, 92] width 247 height 33
type input "sentinel"
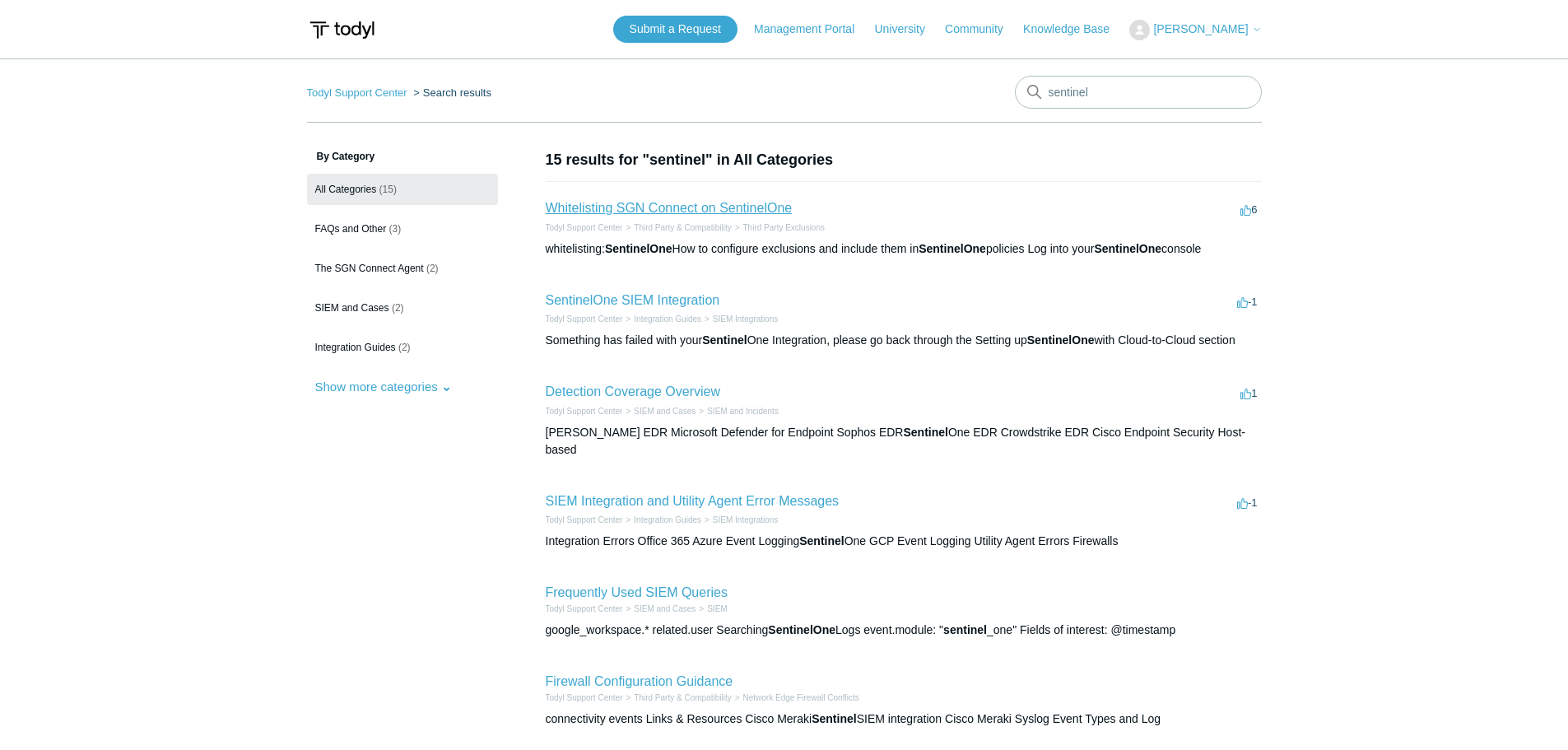
drag, startPoint x: 667, startPoint y: 208, endPoint x: 692, endPoint y: 214, distance: 25.7
click at [667, 208] on link "Whitelisting SGN Connect on SentinelOne" at bounding box center [669, 207] width 247 height 14
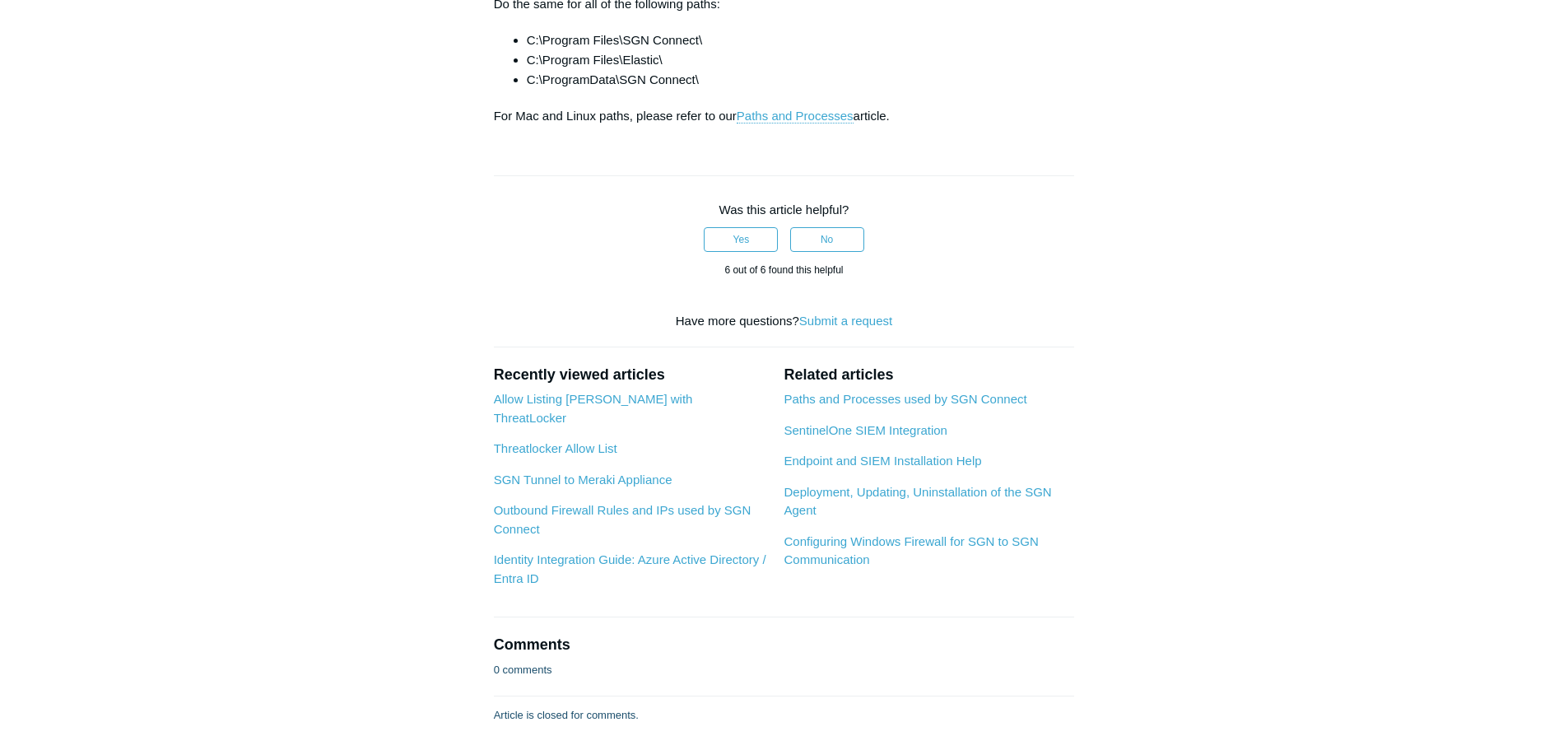
scroll to position [658, 0]
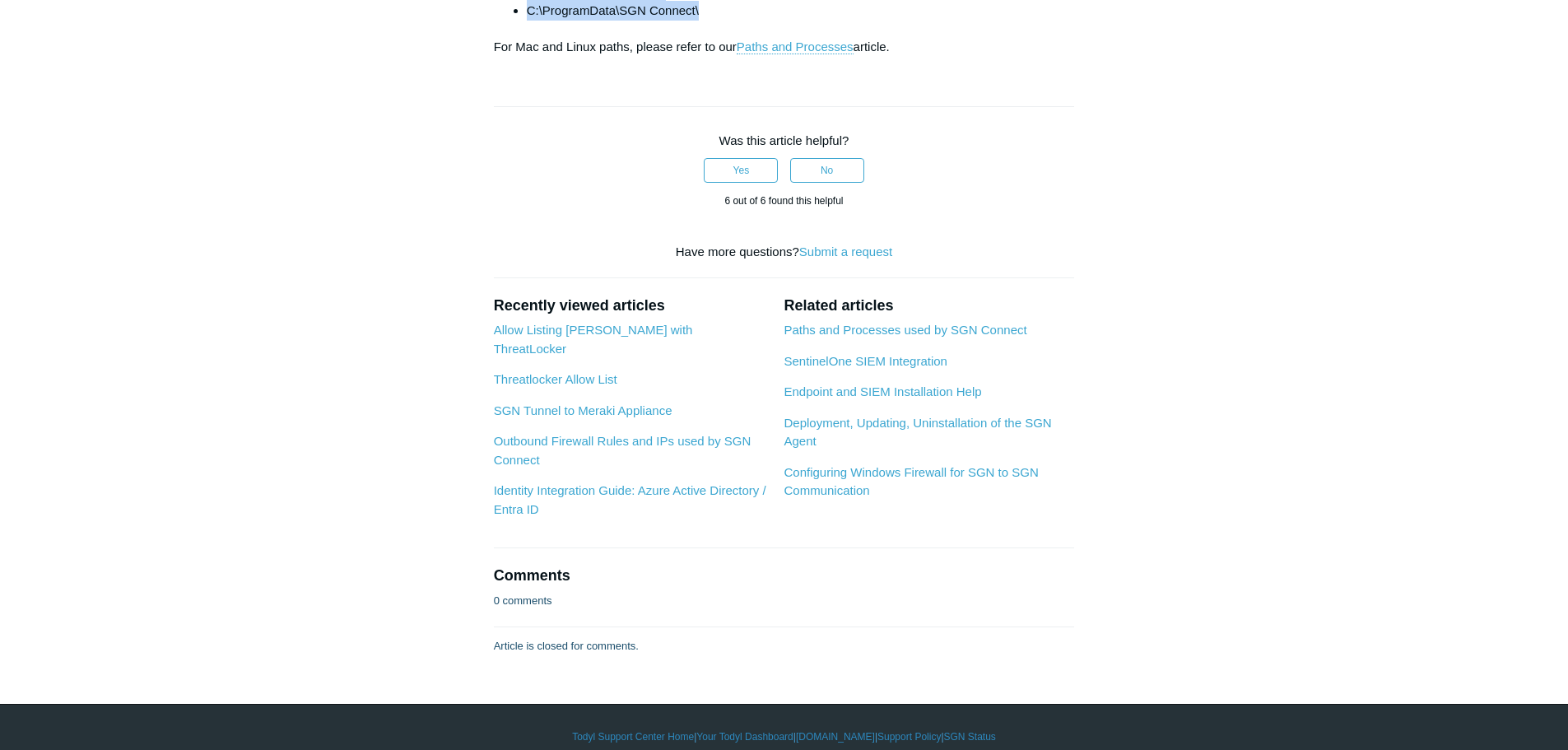
drag, startPoint x: 659, startPoint y: 533, endPoint x: 528, endPoint y: 496, distance: 136.1
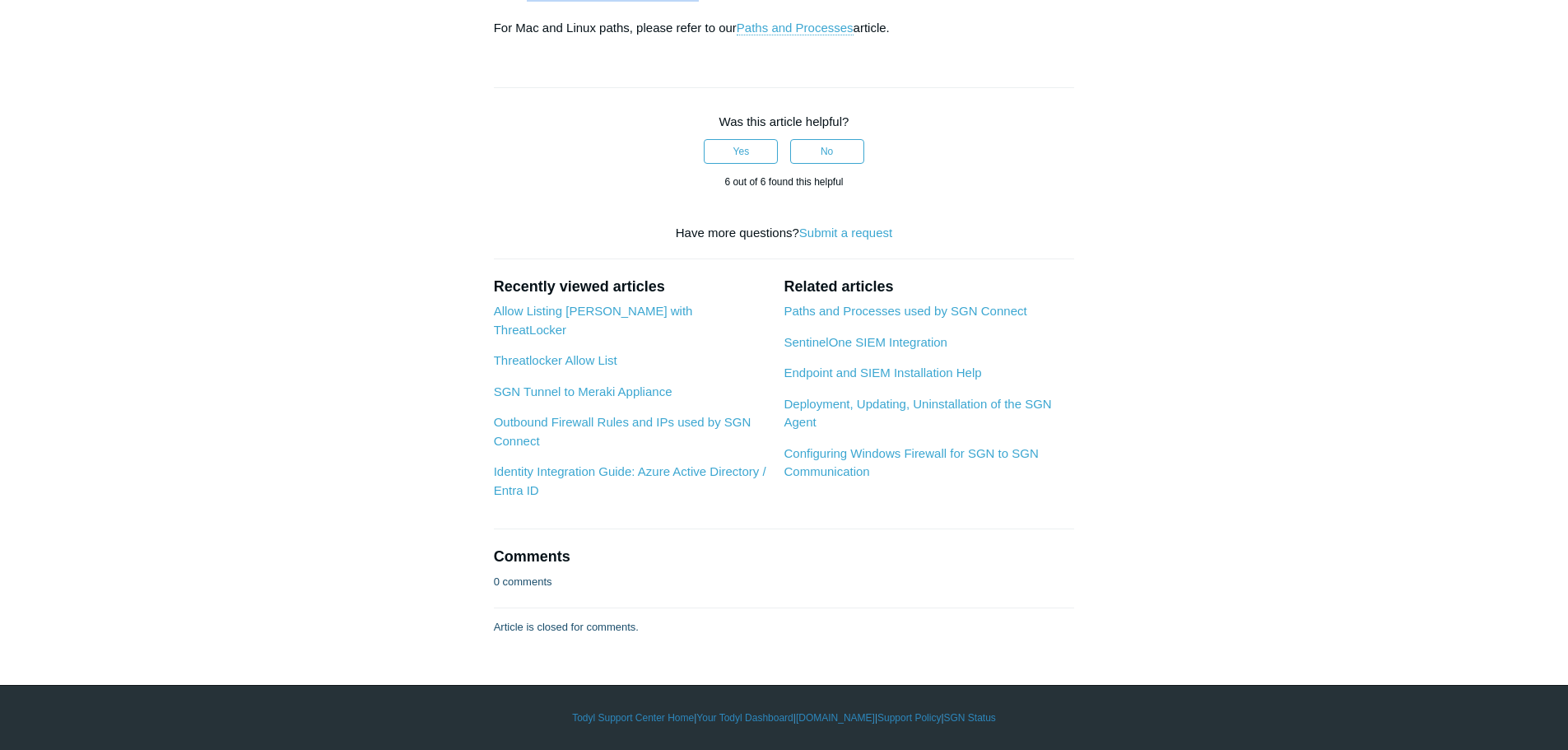
scroll to position [905, 0]
click at [1053, 335] on article "Whitelisting SGN Connect on SentinelOne Follow Not yet followed by anyone While…" at bounding box center [784, 53] width 631 height 1163
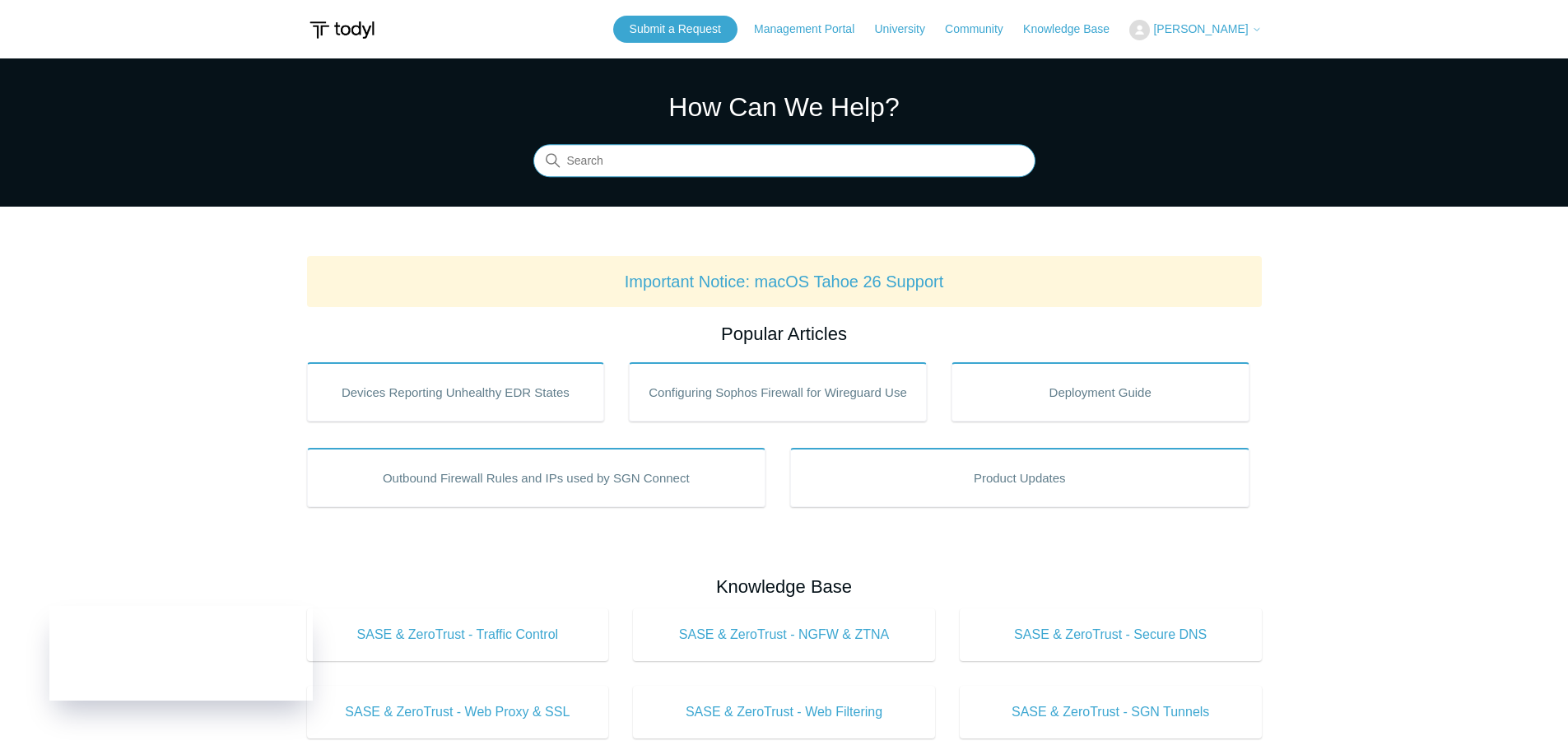
click at [601, 169] on input "Search" at bounding box center [784, 160] width 502 height 33
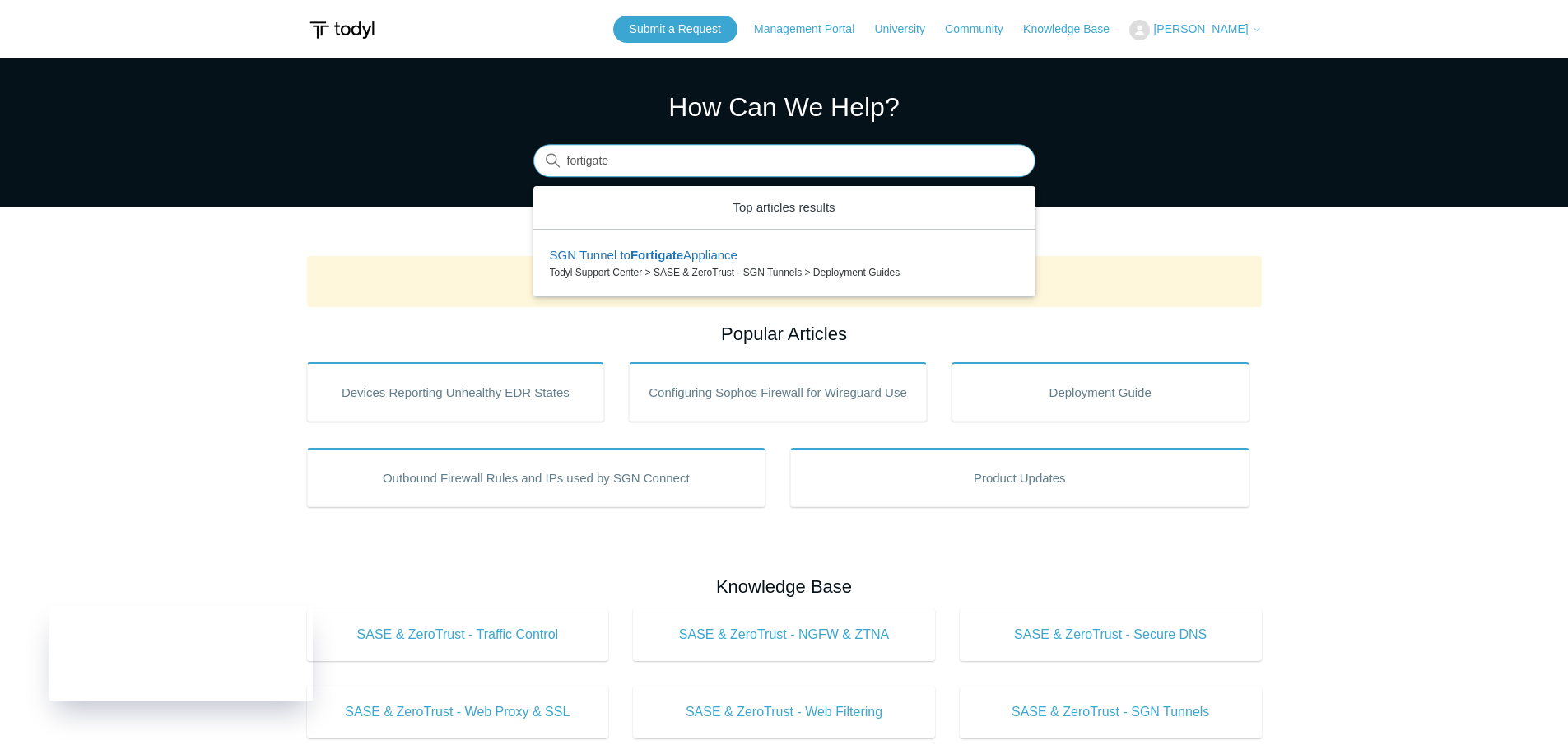
type input "fortigate"
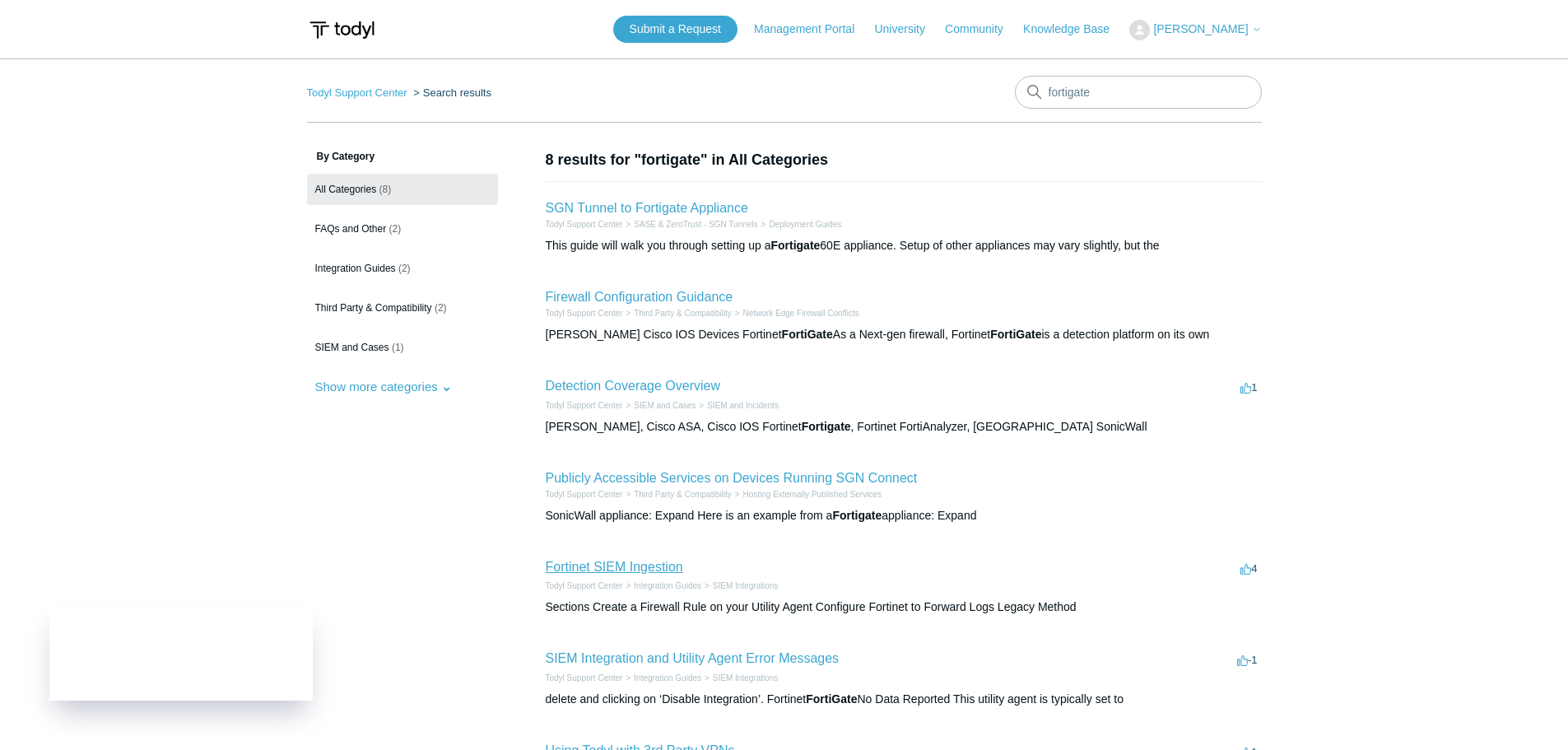
click at [611, 565] on link "Fortinet SIEM Ingestion" at bounding box center [614, 566] width 138 height 14
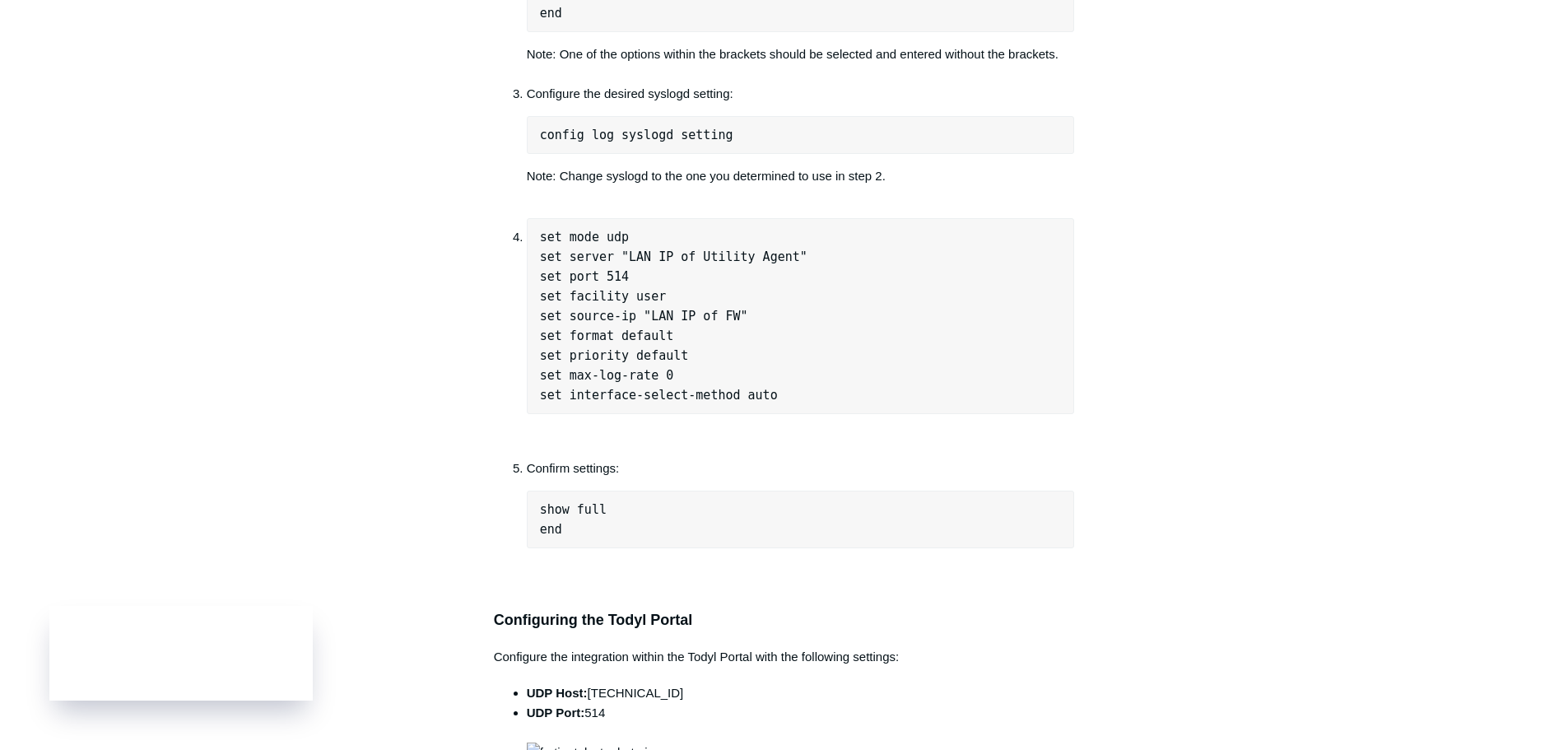
scroll to position [2552, 0]
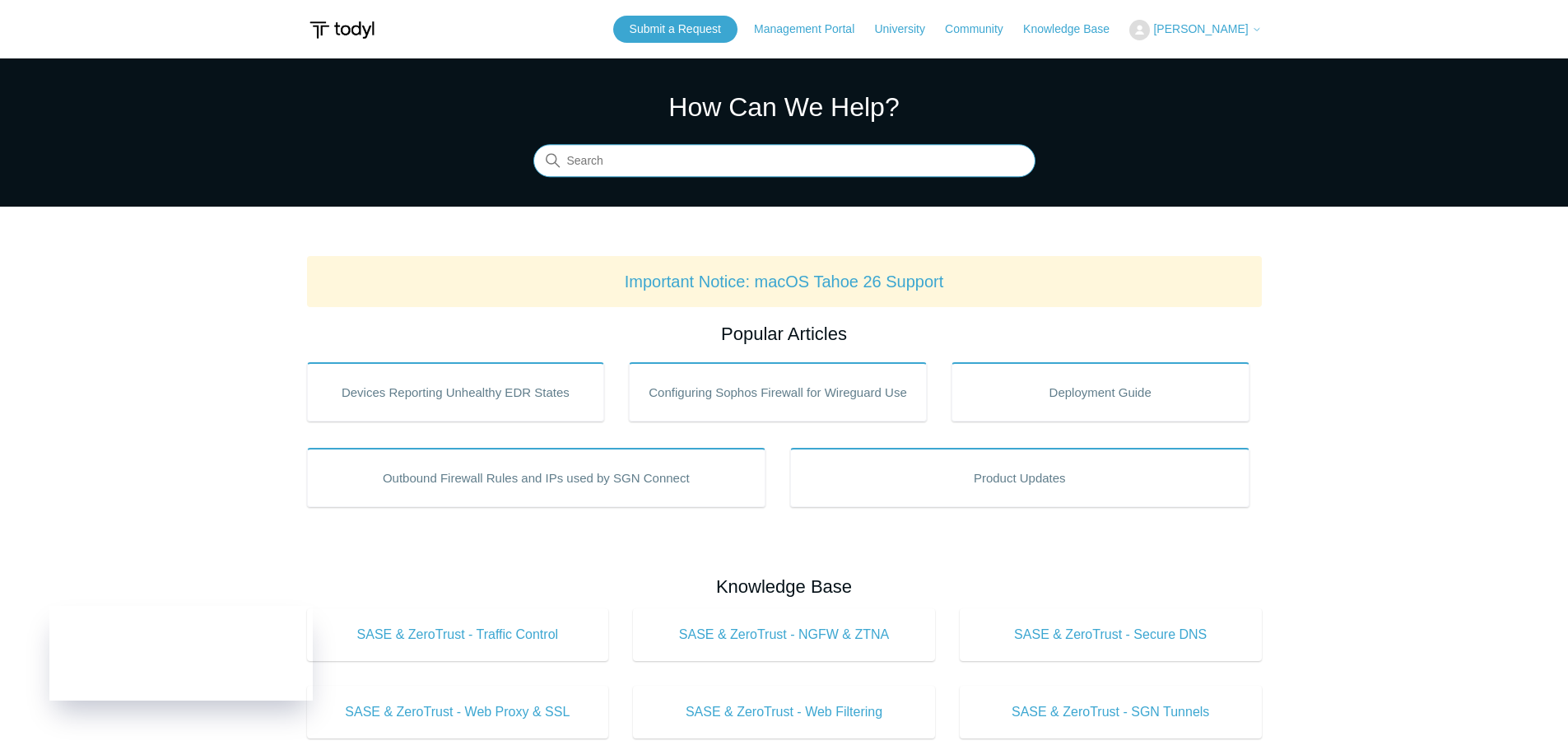
click at [645, 149] on input "Search" at bounding box center [784, 160] width 502 height 33
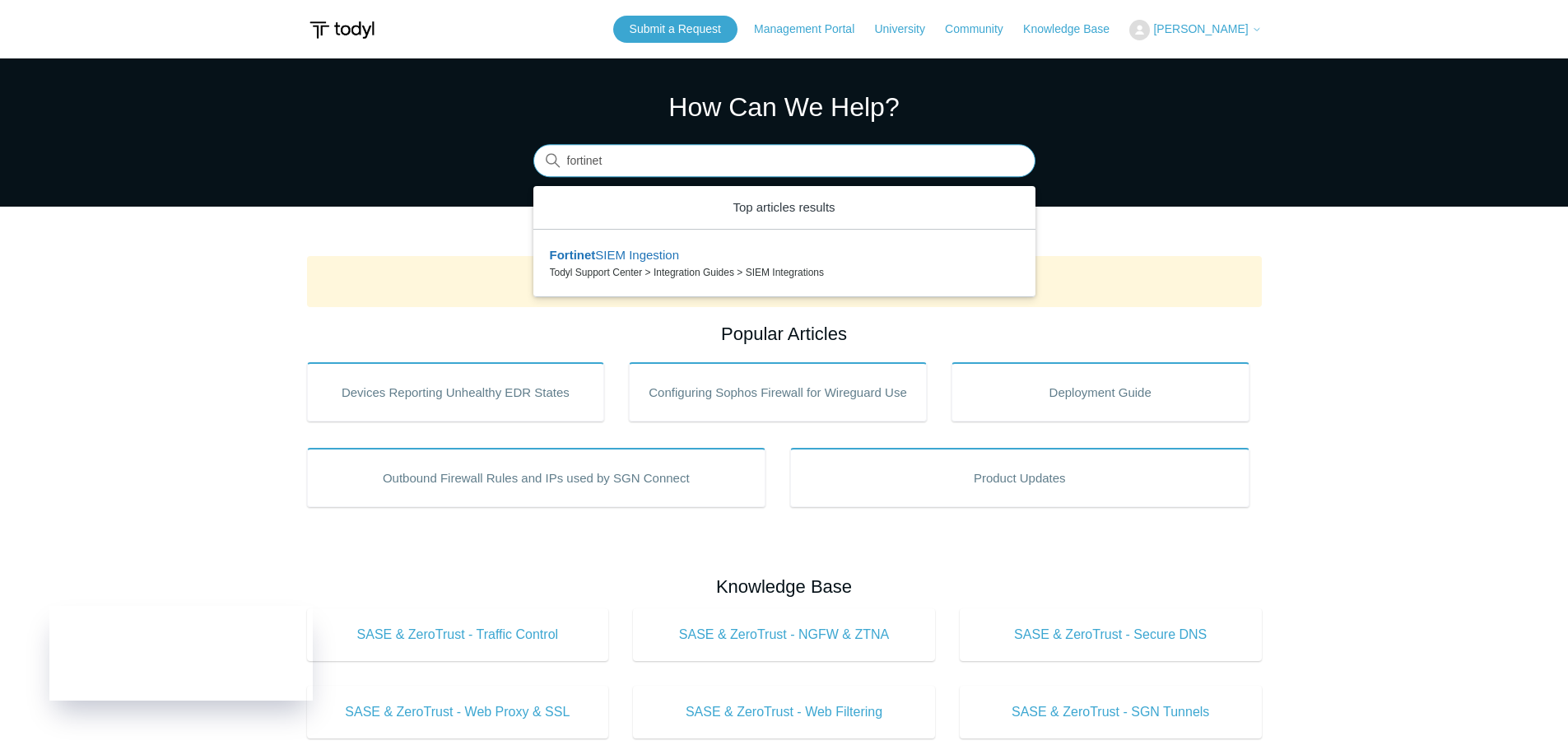
type input "fortinet"
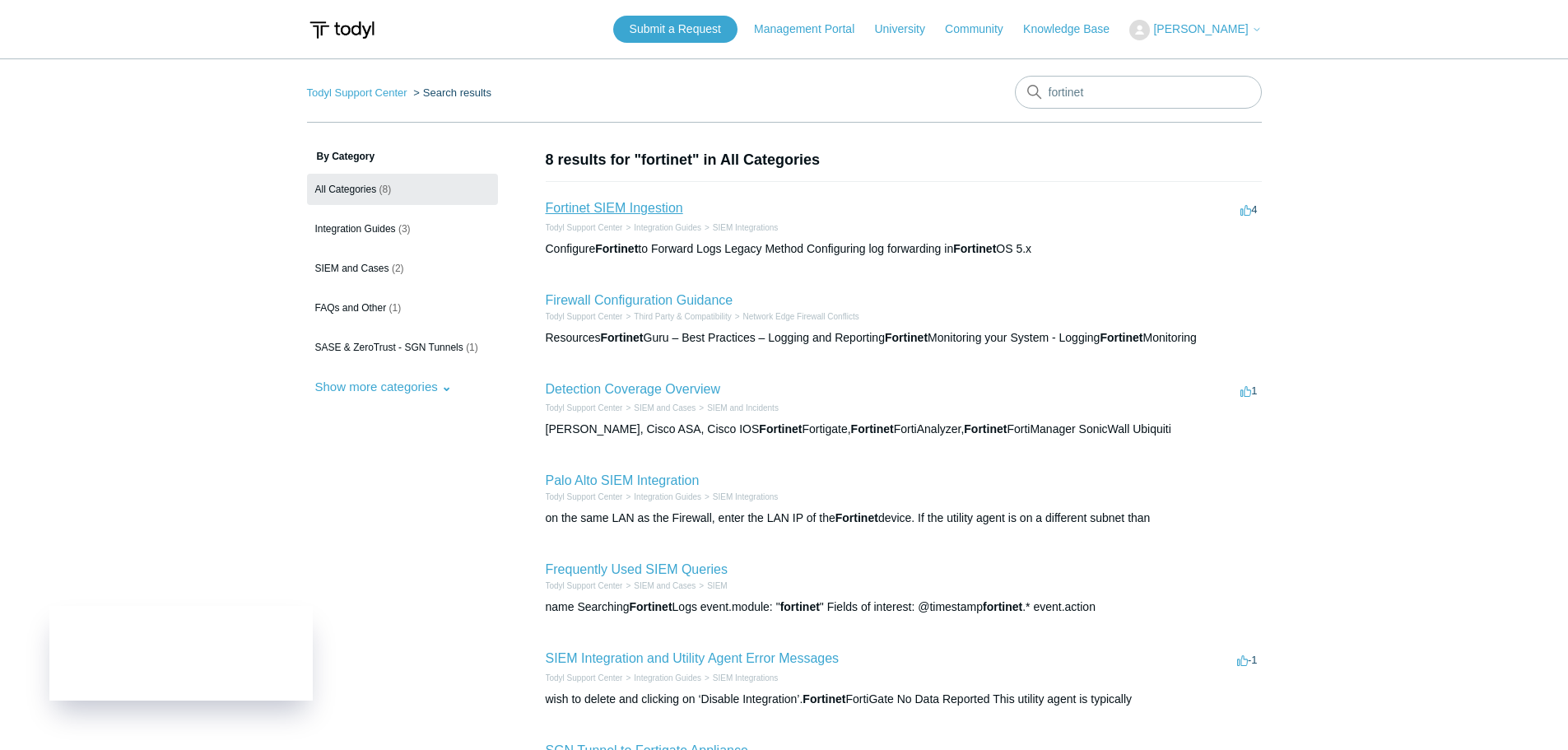
click at [657, 211] on link "Fortinet SIEM Ingestion" at bounding box center [614, 207] width 138 height 14
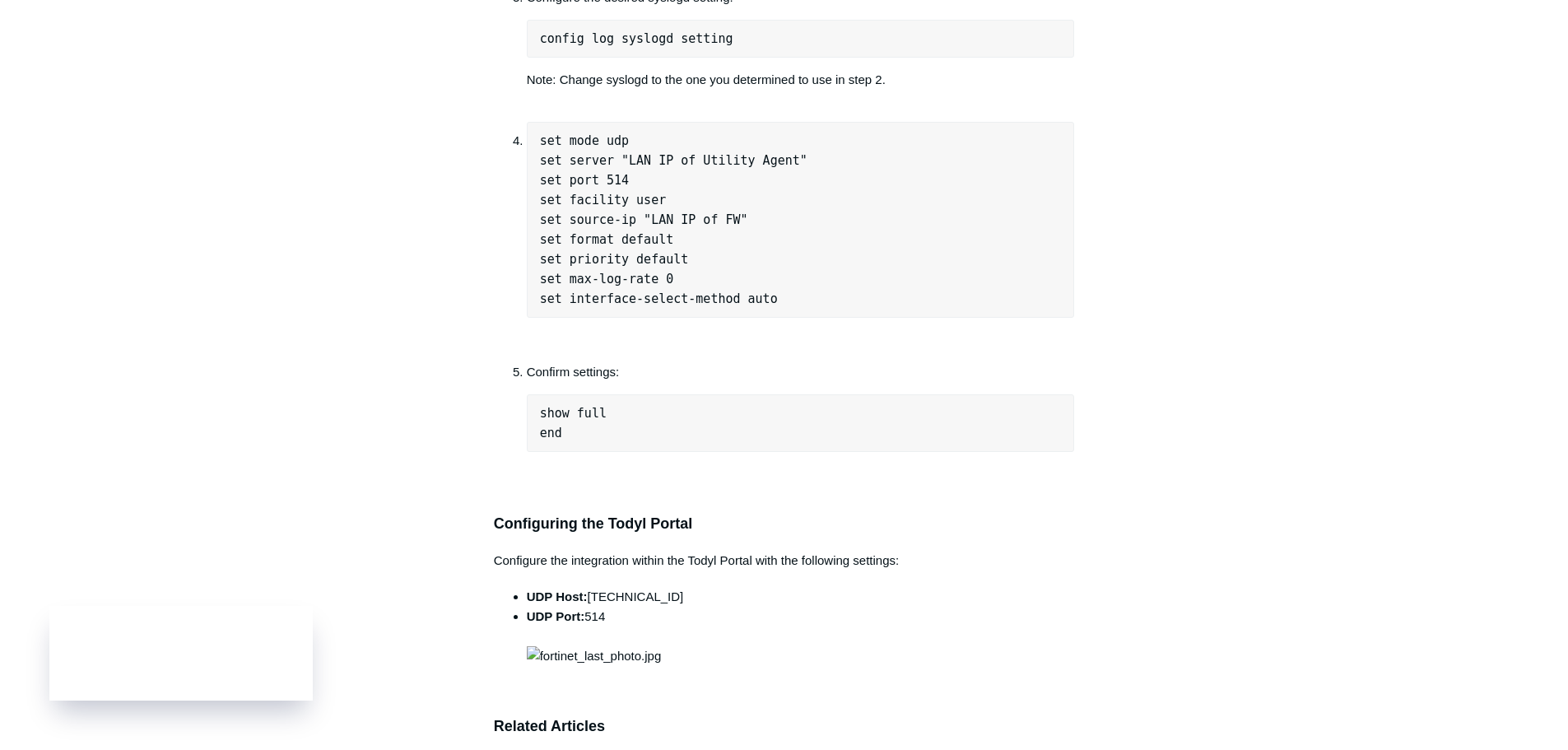
scroll to position [2469, 0]
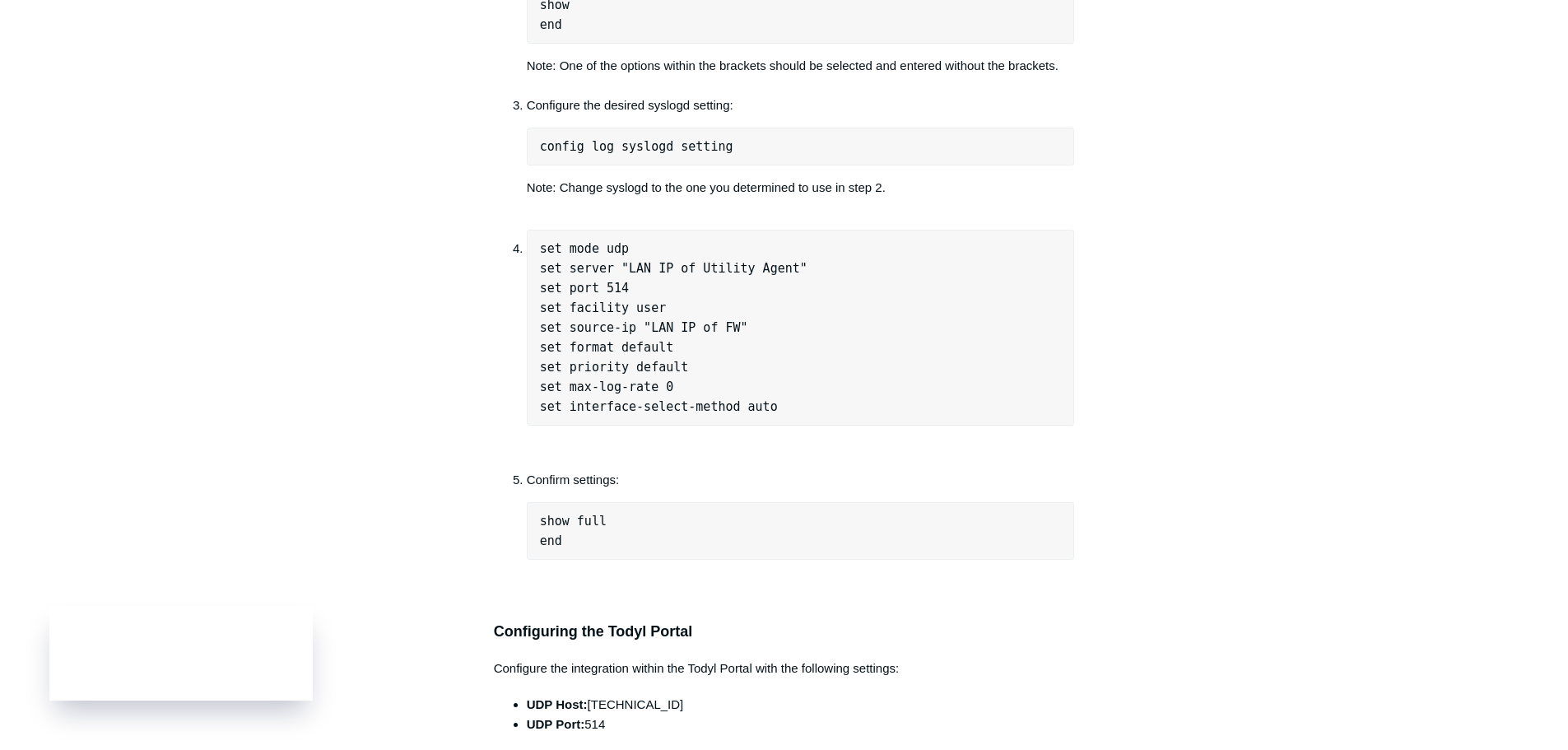
drag, startPoint x: 1200, startPoint y: 417, endPoint x: 758, endPoint y: 225, distance: 481.9
